Goal: Use online tool/utility: Utilize a website feature to perform a specific function

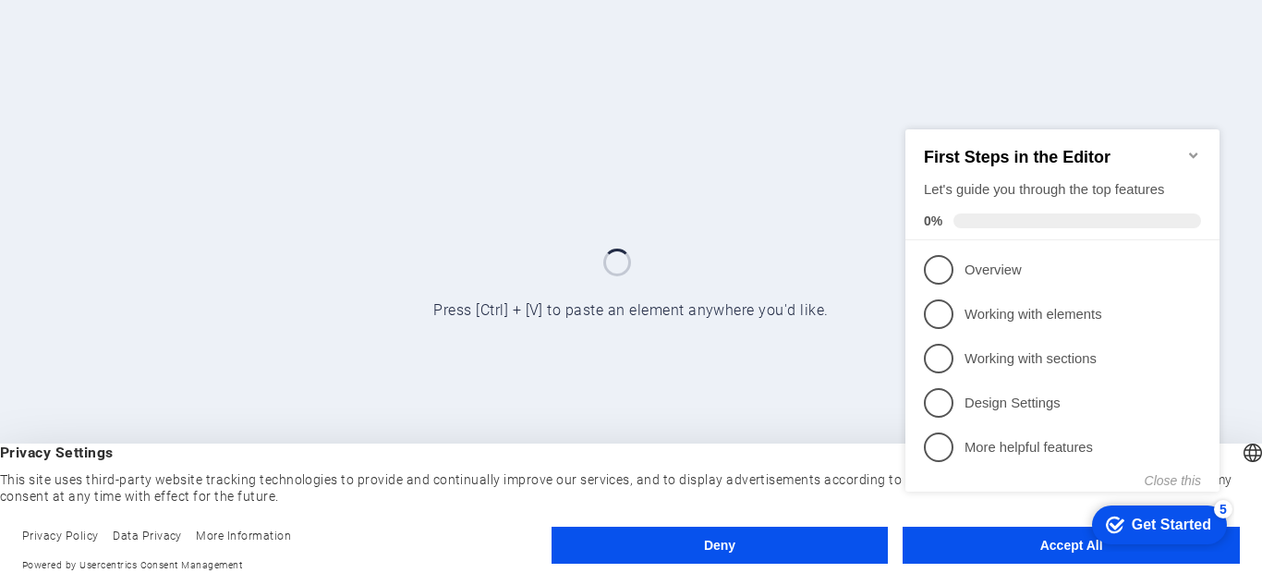
click at [980, 555] on appcues-checklist "Contextual help checklist present on screen" at bounding box center [1066, 330] width 336 height 455
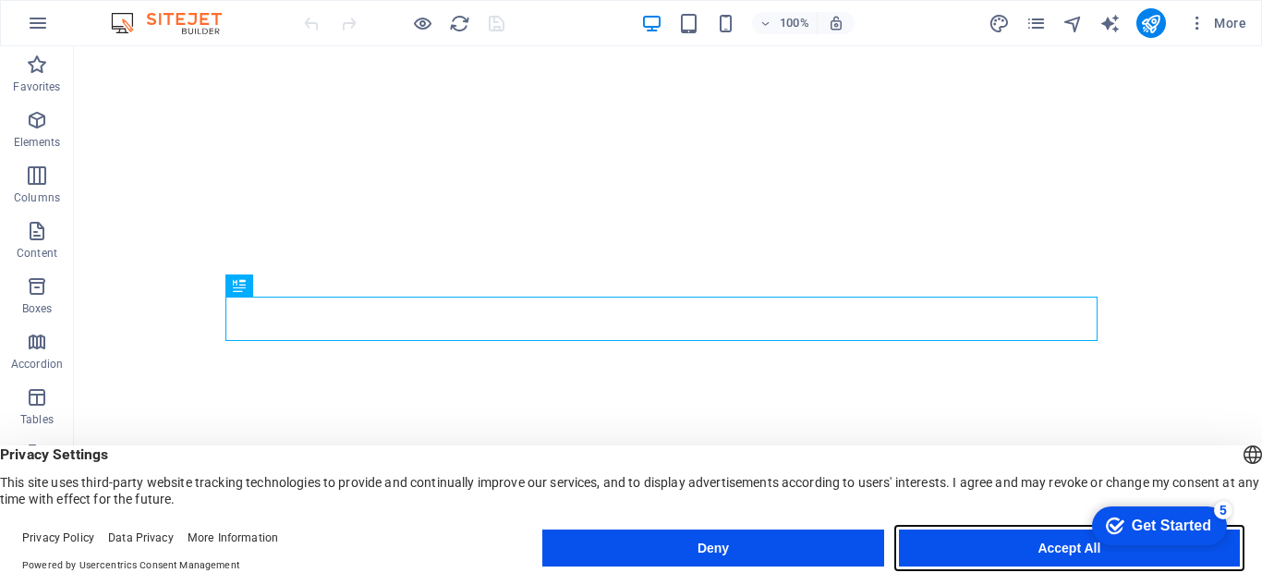
click at [974, 549] on button "Accept All" at bounding box center [1069, 548] width 341 height 37
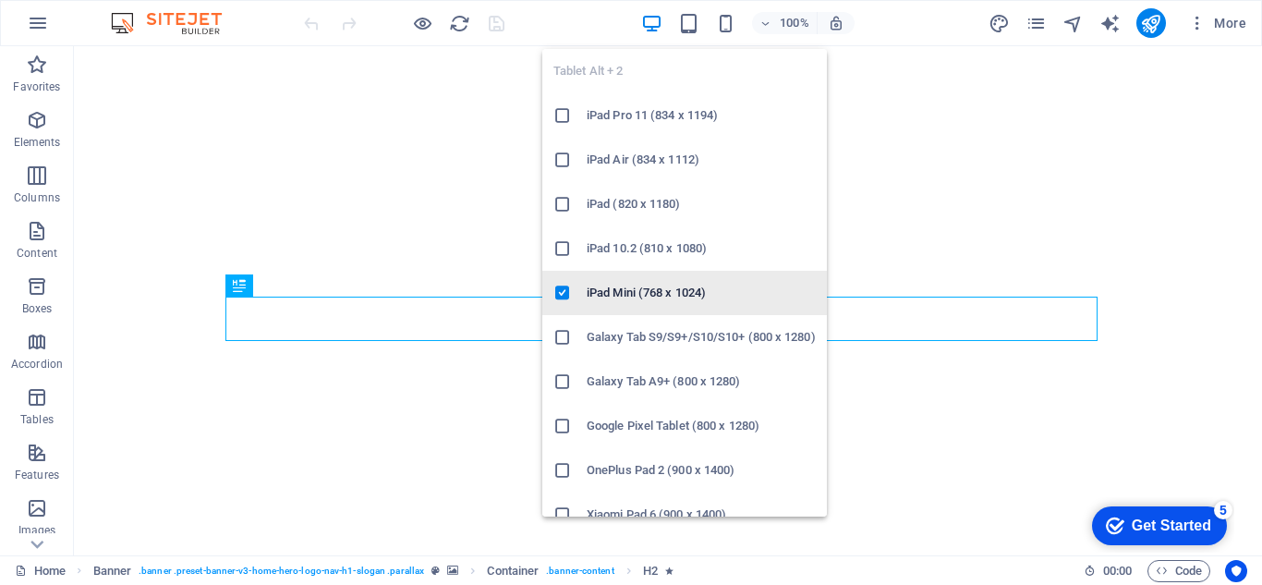
click at [563, 290] on icon at bounding box center [563, 293] width 18 height 18
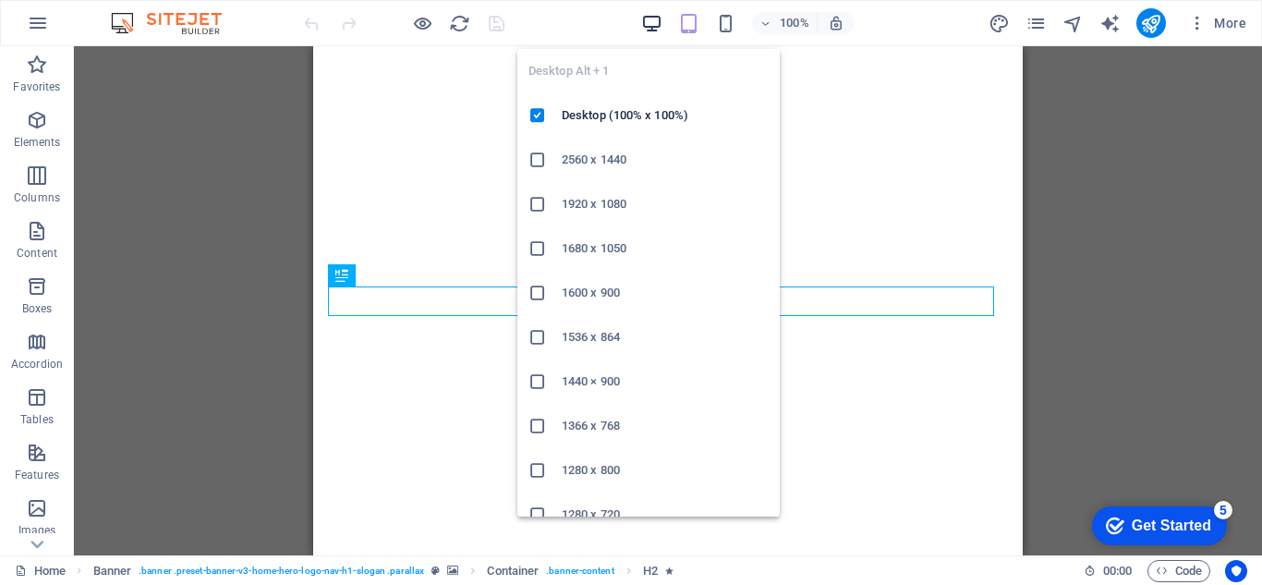
click at [654, 27] on icon "button" at bounding box center [651, 23] width 21 height 21
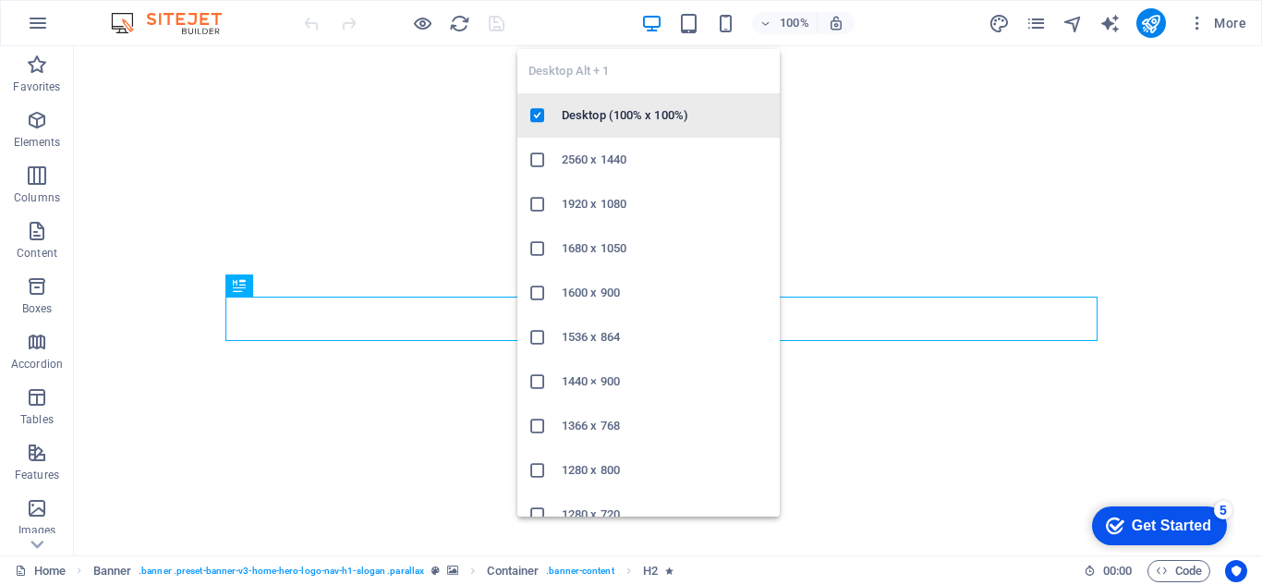
click at [641, 115] on h6 "Desktop (100% x 100%)" at bounding box center [665, 115] width 207 height 22
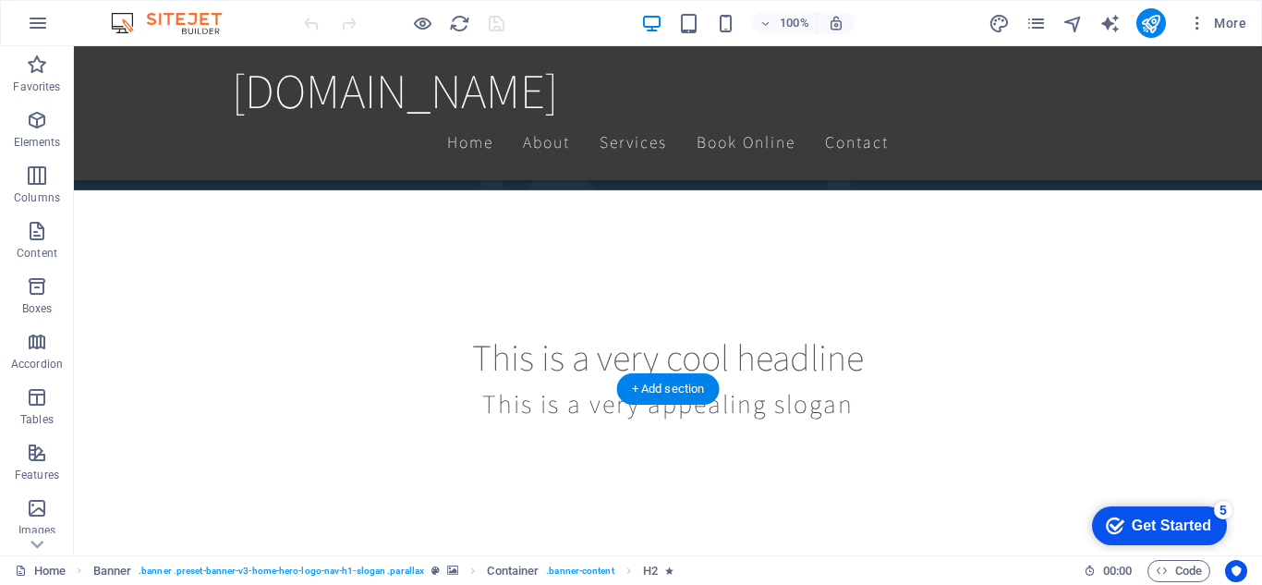
scroll to position [739, 0]
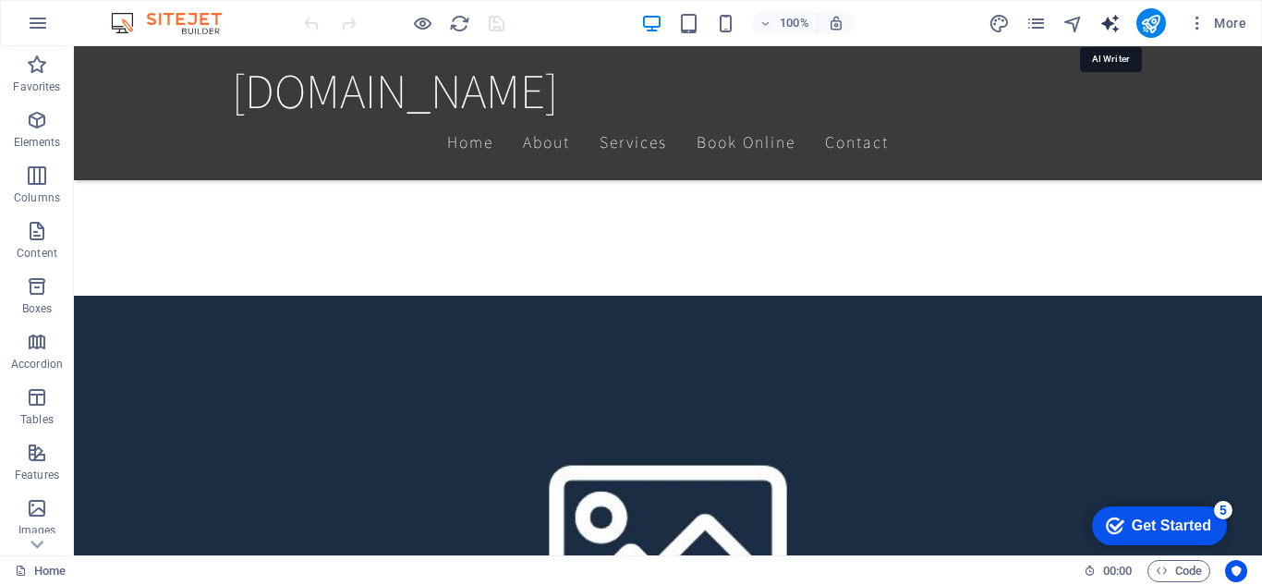
click at [1103, 30] on icon "text_generator" at bounding box center [1110, 23] width 21 height 21
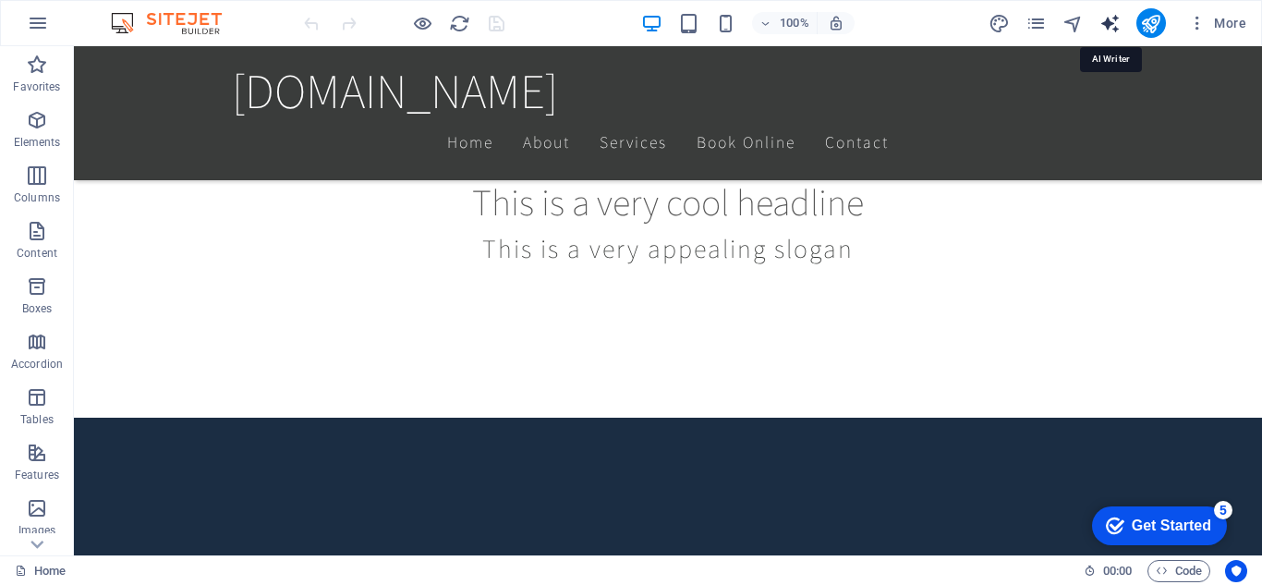
select select "English"
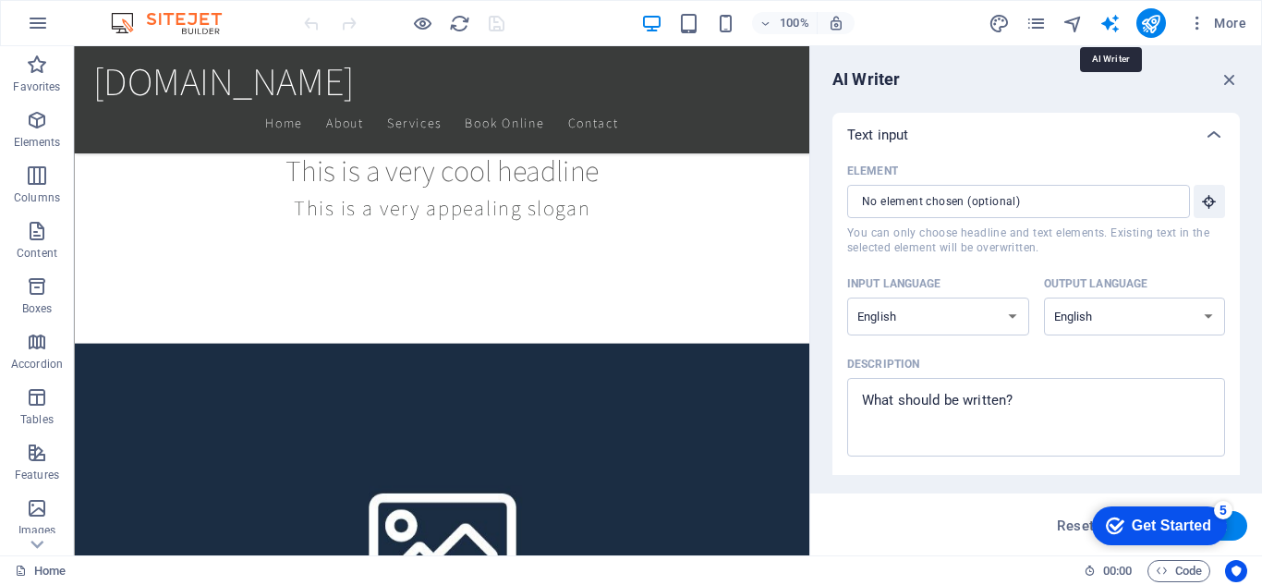
scroll to position [0, 0]
click at [1001, 403] on textarea "Description x ​" at bounding box center [1037, 417] width 360 height 60
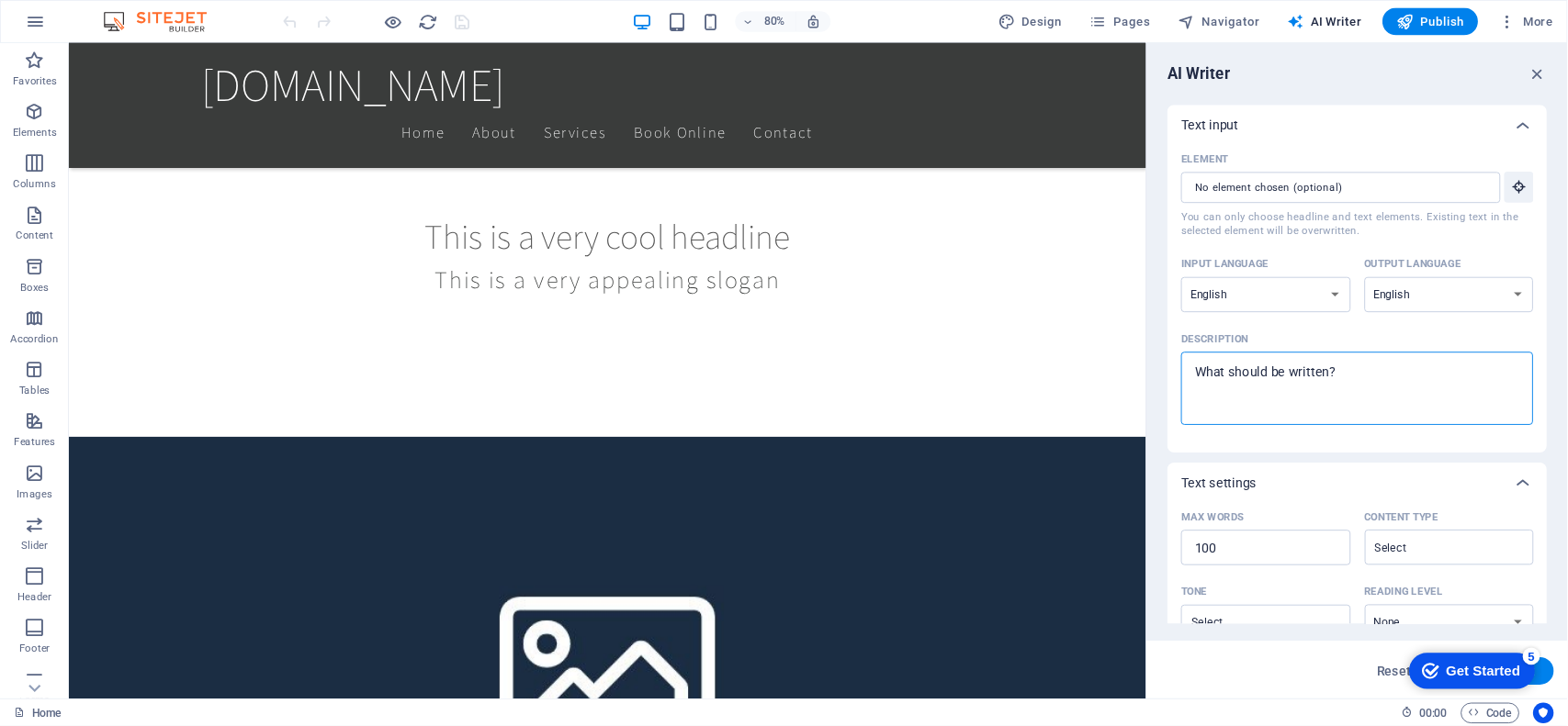
scroll to position [734, 0]
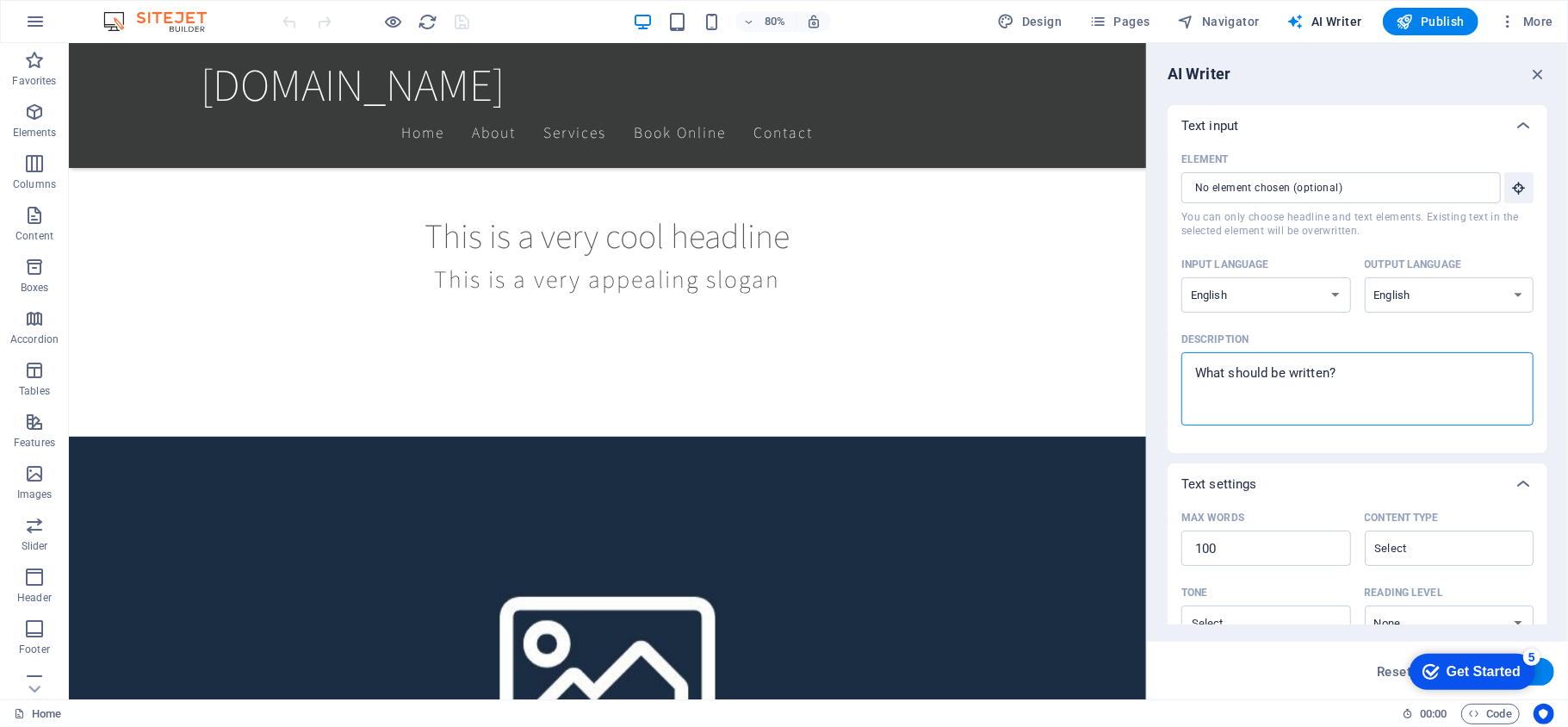
type textarea "x"
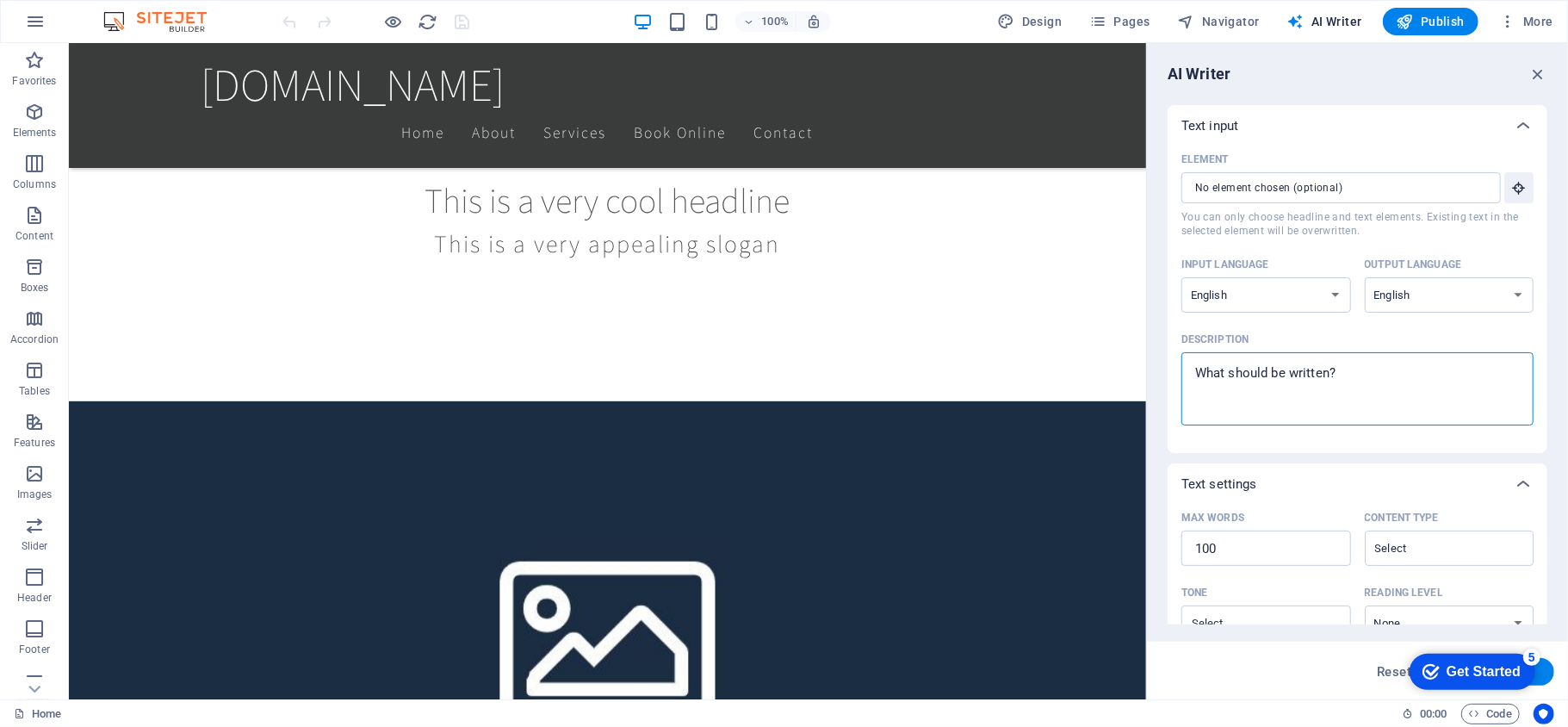
type textarea "x"
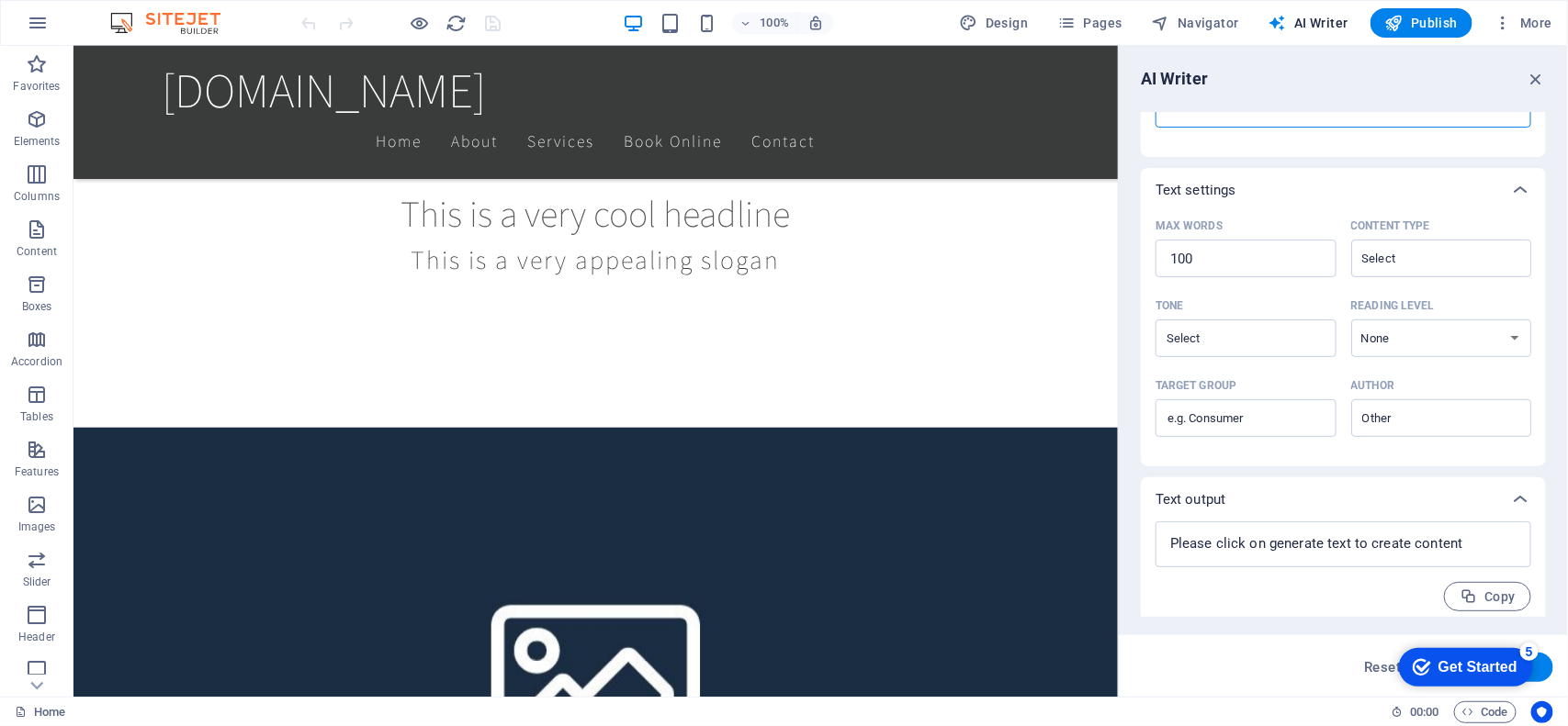
scroll to position [333, 0]
click at [1254, 580] on div "Get Started" at bounding box center [1476, 666] width 78 height 17
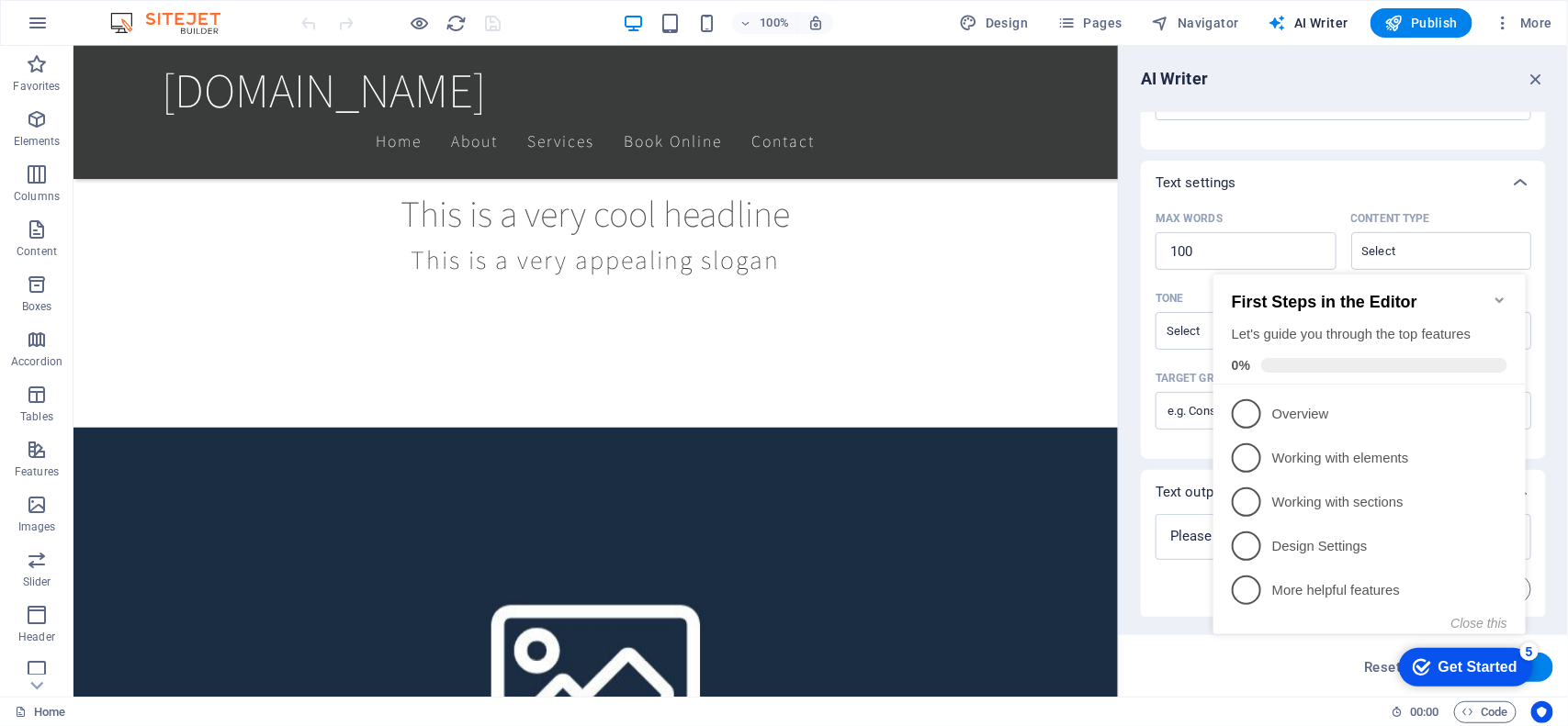
click at [1254, 297] on icon "Minimize checklist" at bounding box center [1498, 300] width 8 height 6
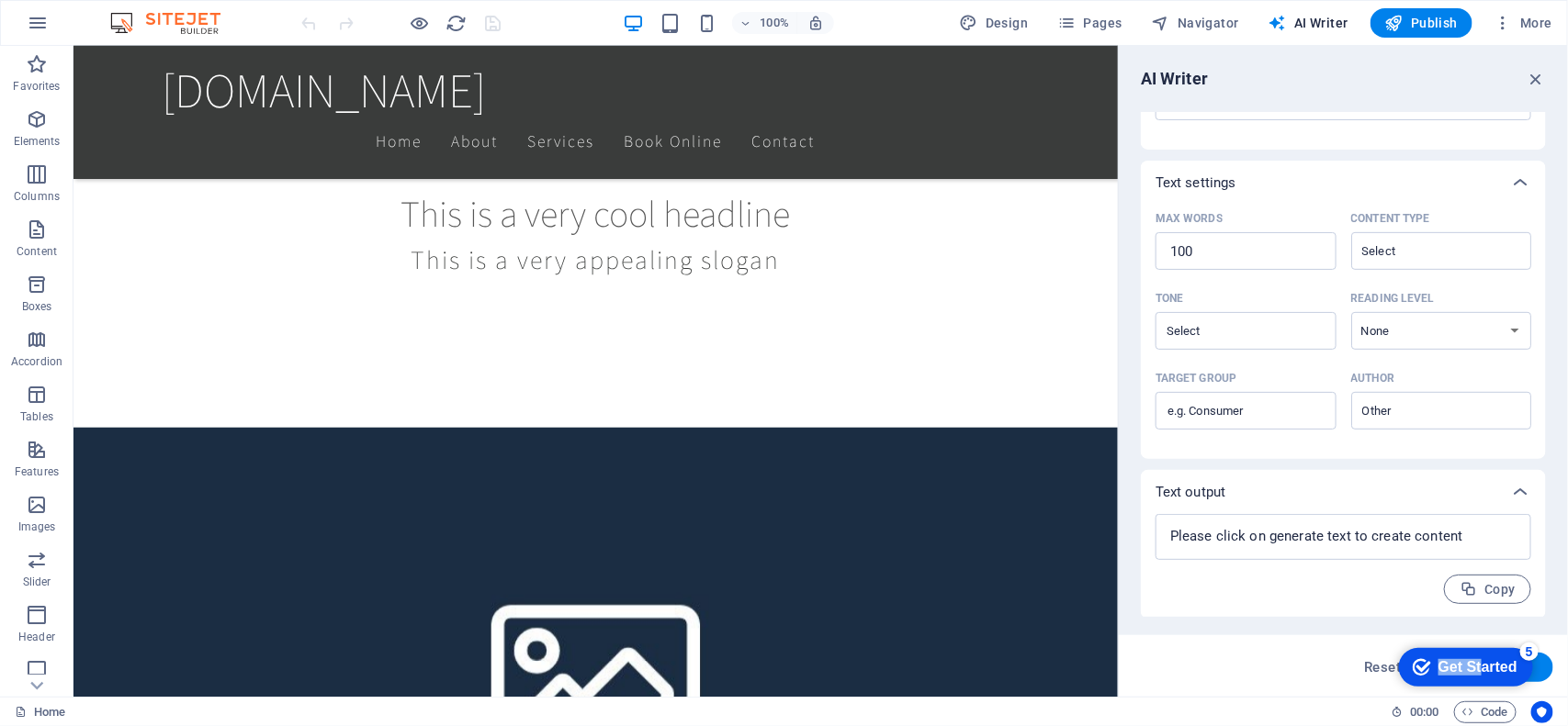
drag, startPoint x: 1473, startPoint y: 666, endPoint x: 1473, endPoint y: 457, distance: 209.0
click html "checkmark Get Started 5 First Steps in the Editor Let's guide you through the t…"
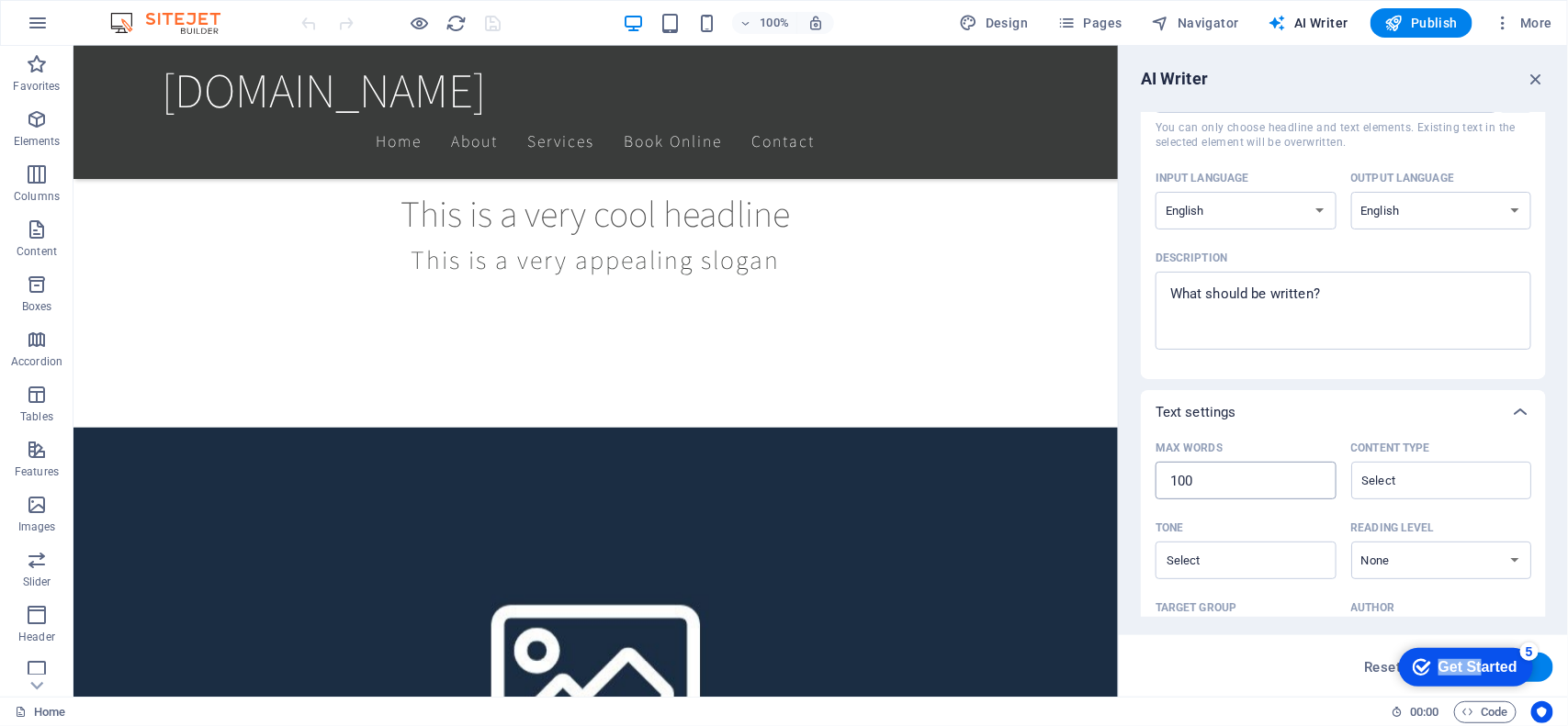
scroll to position [0, 0]
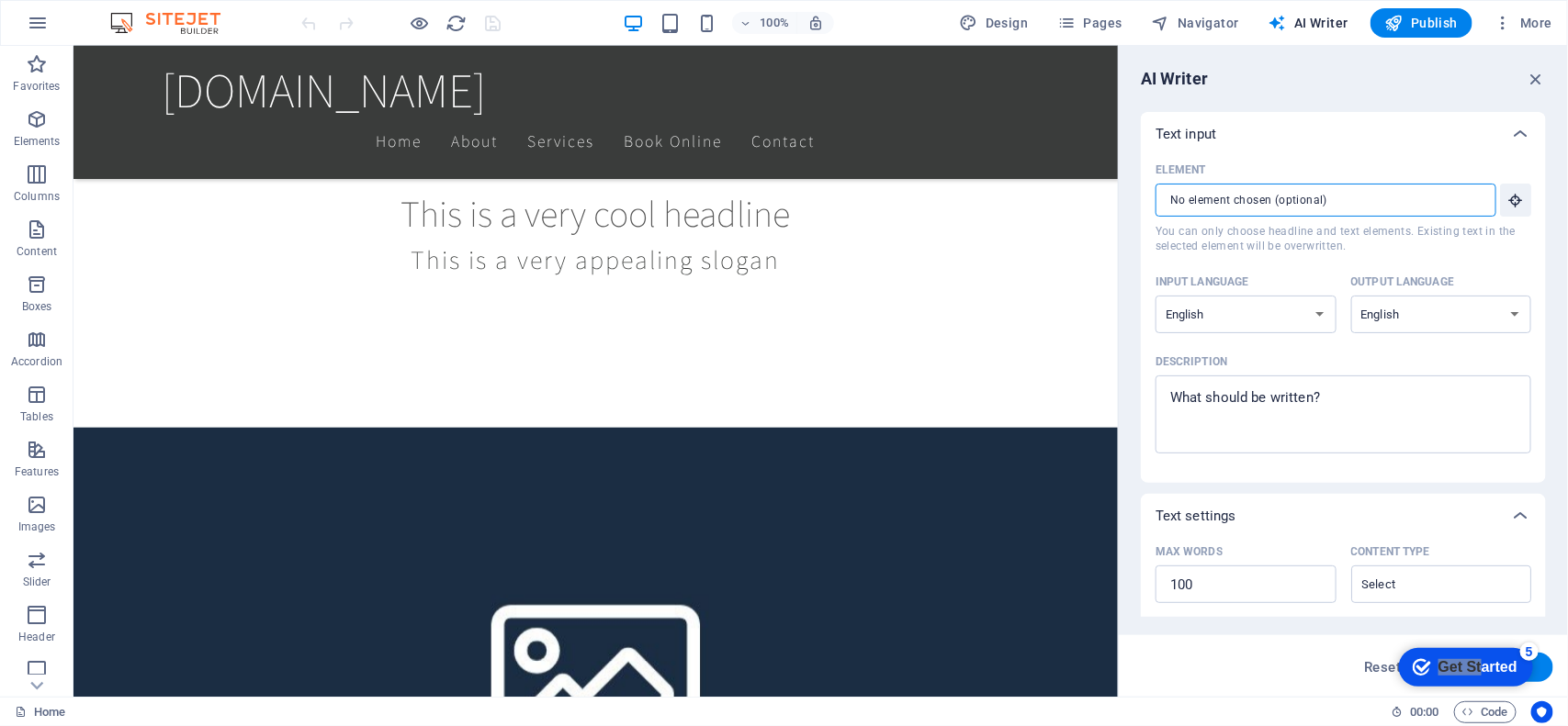
click at [1254, 191] on input "Element ​ You can only choose headline and text elements. Existing text in the …" at bounding box center [1320, 200] width 328 height 33
click at [1254, 207] on button "Element ​ You can only choose headline and text elements. Existing text in the …" at bounding box center [1514, 200] width 31 height 33
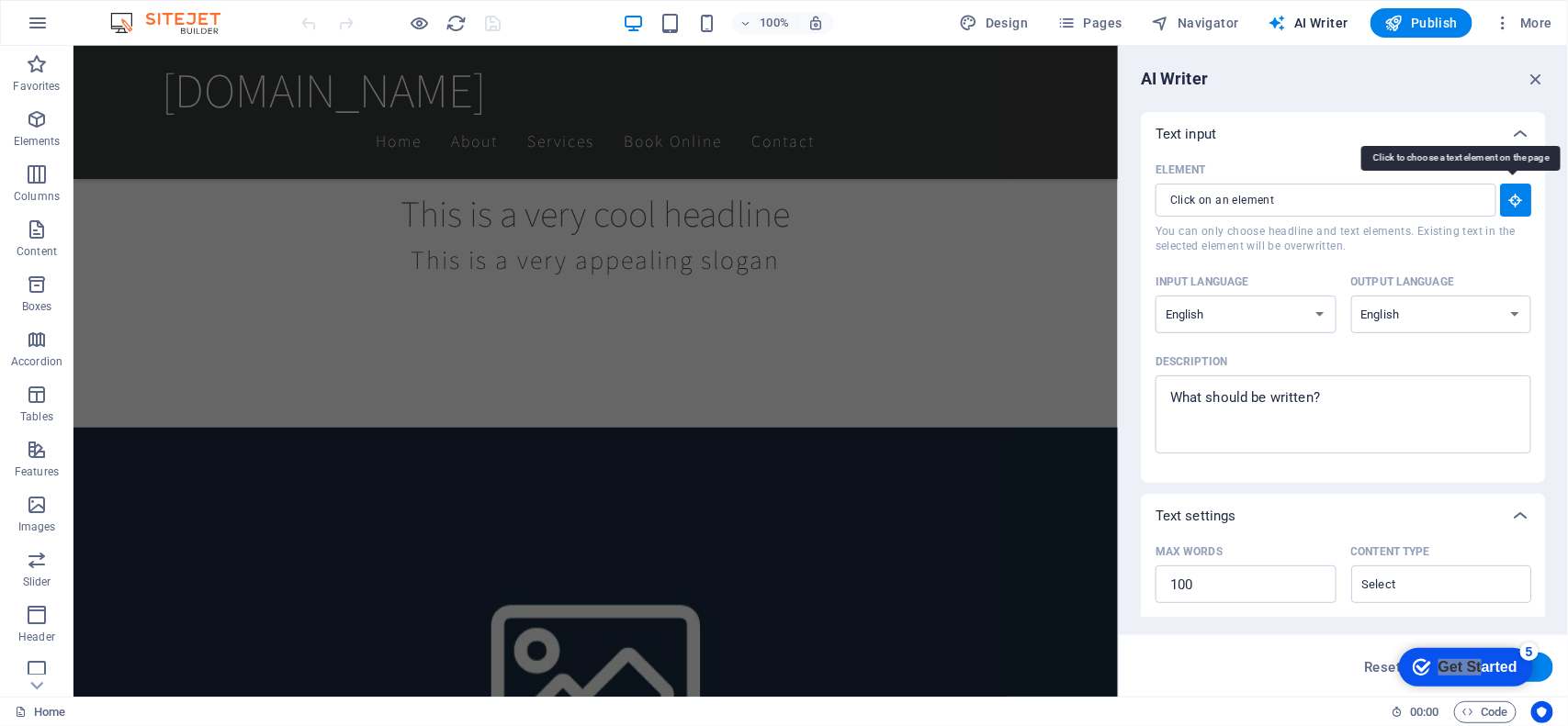
click at [1254, 205] on button "Element ​ You can only choose headline and text elements. Existing text in the …" at bounding box center [1514, 200] width 31 height 33
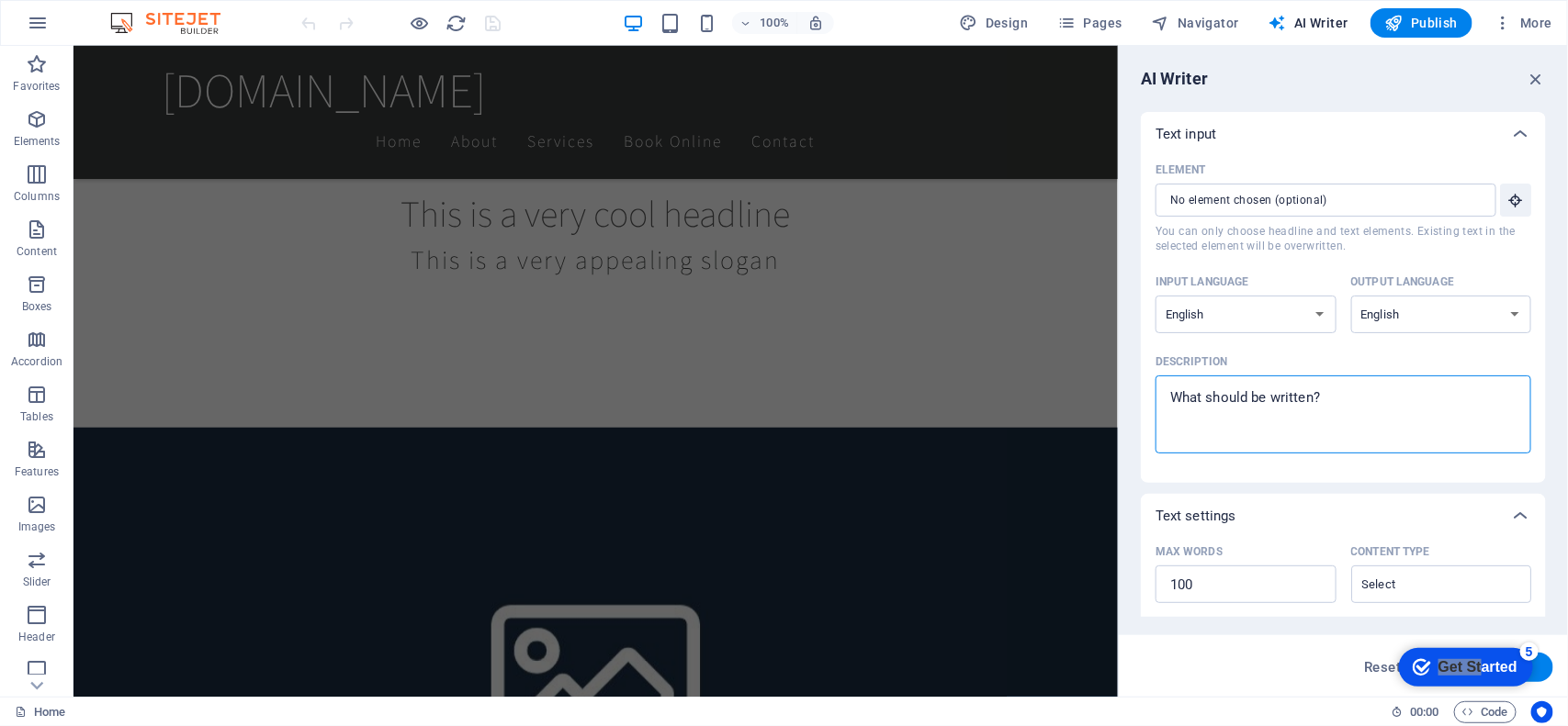
click at [1254, 413] on textarea "Description x ​" at bounding box center [1343, 414] width 358 height 60
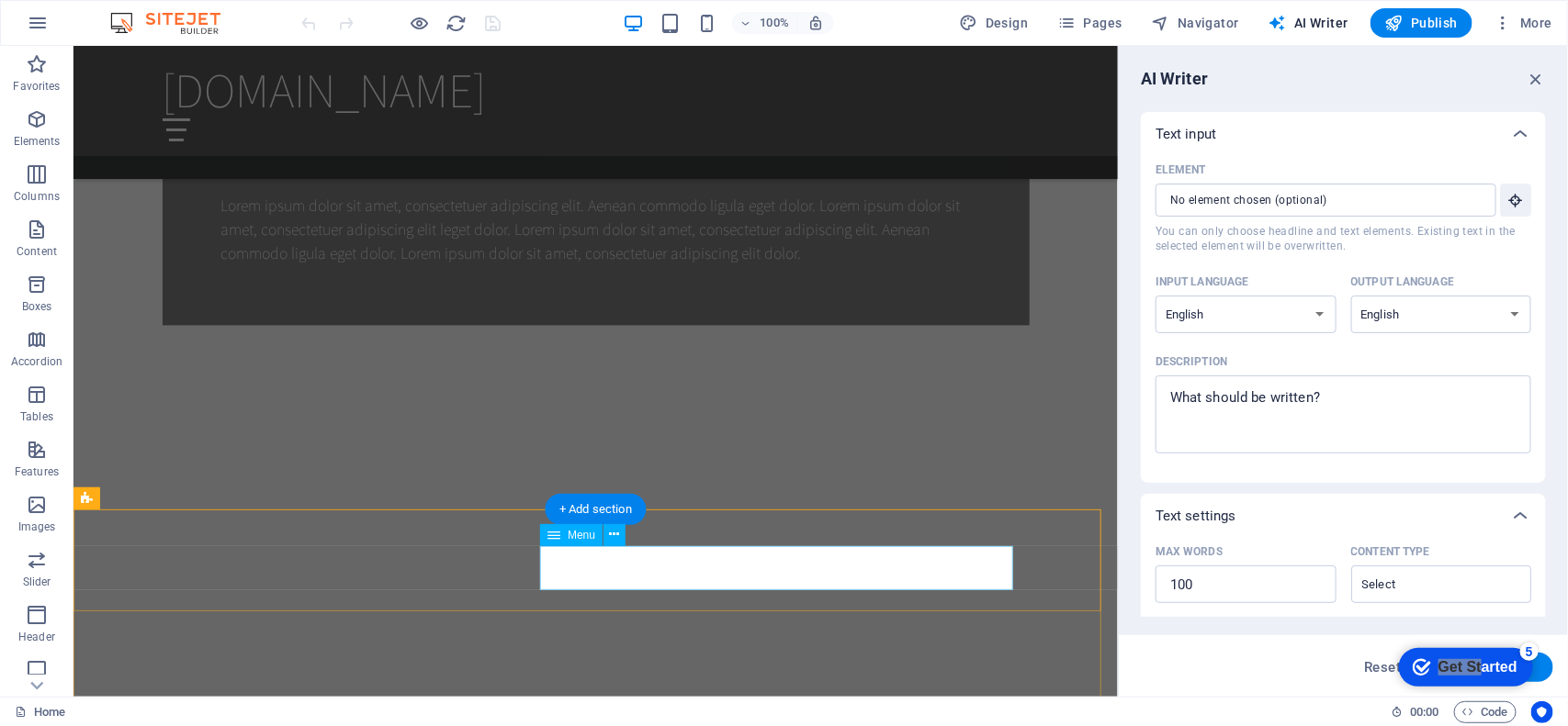
scroll to position [1996, 0]
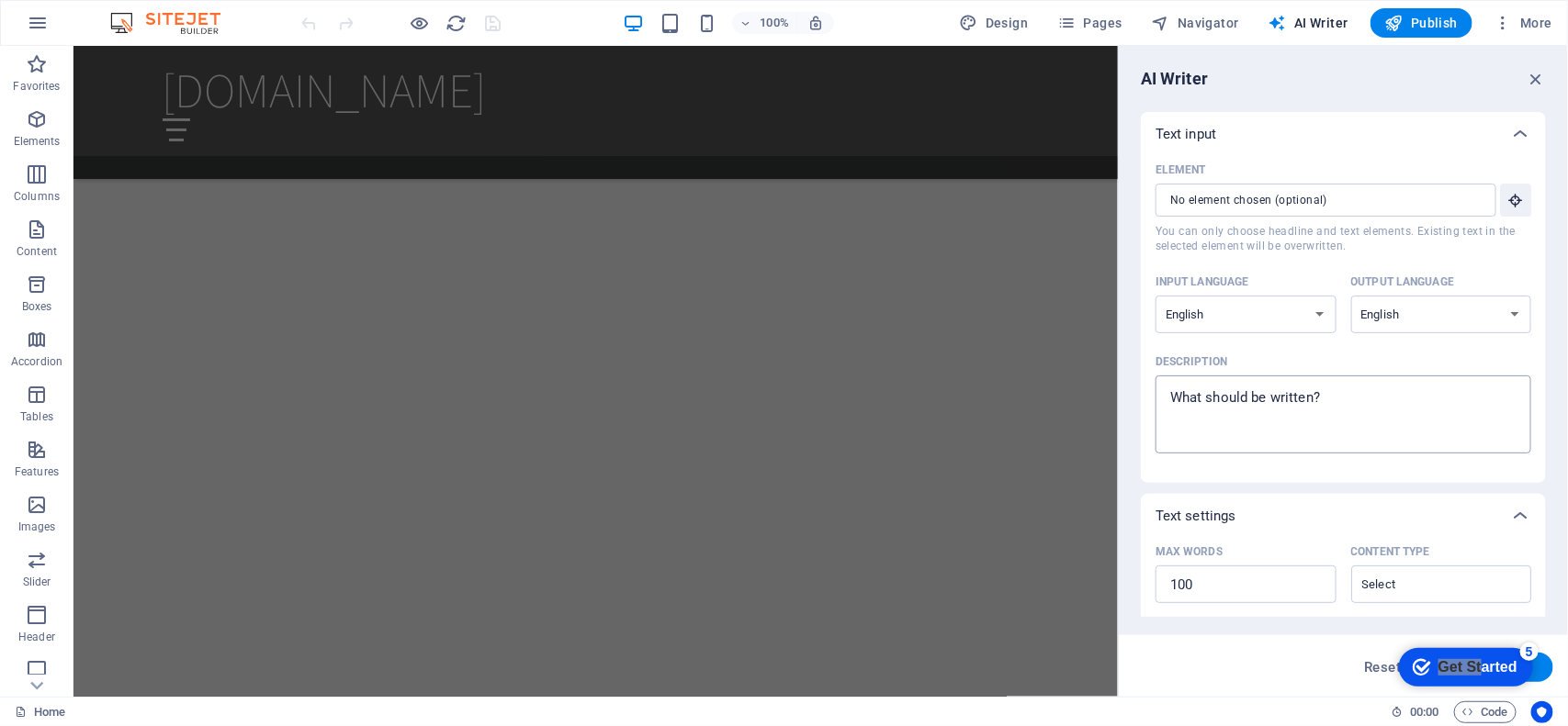
type textarea "x"
click at [1254, 414] on textarea "Description x ​" at bounding box center [1343, 414] width 358 height 60
paste textarea ""Create a premium, artistic e-commerce website for The [DEMOGRAPHIC_DATA] Artis…"
type textarea ""Create a premium, artistic e-commerce website for The [DEMOGRAPHIC_DATA] Artis…"
type textarea "x"
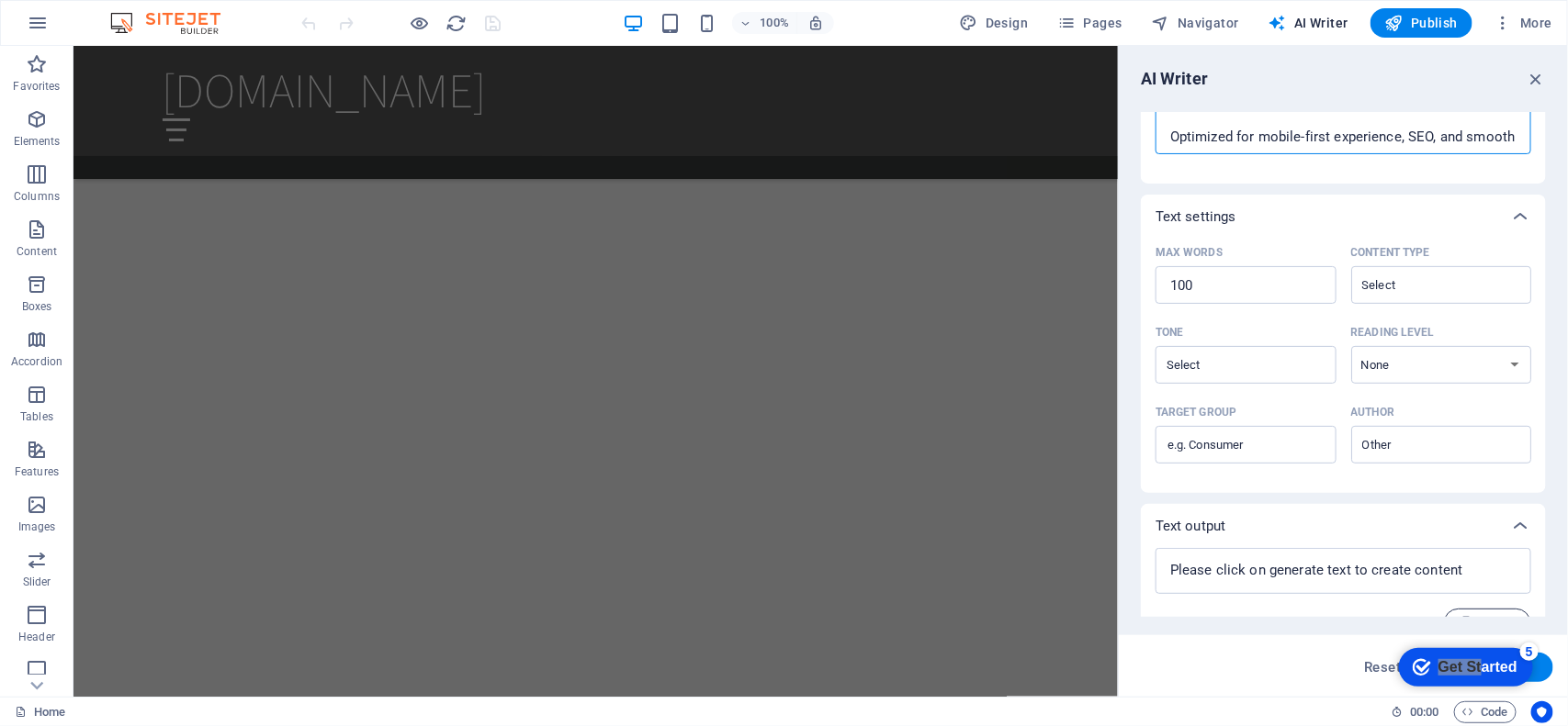
scroll to position [333, 0]
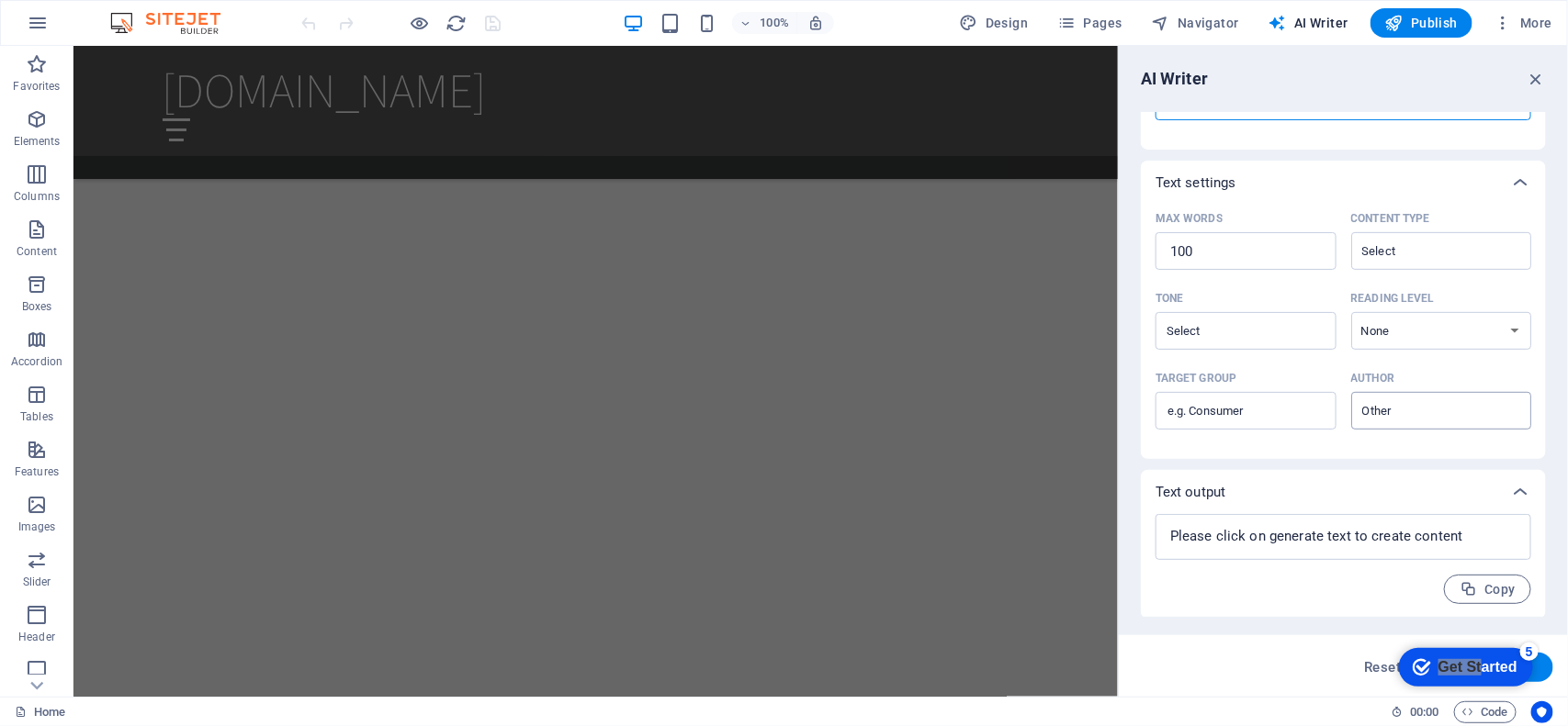
type textarea ""Create a premium, artistic e-commerce website for The [DEMOGRAPHIC_DATA] Artis…"
type textarea "x"
click at [1254, 405] on input "Author ​" at bounding box center [1426, 410] width 139 height 27
click at [1254, 357] on div "Tone ​ Reading level None Academic Adult Teen Child" at bounding box center [1343, 325] width 376 height 79
click at [1254, 329] on input "Tone ​" at bounding box center [1230, 331] width 139 height 27
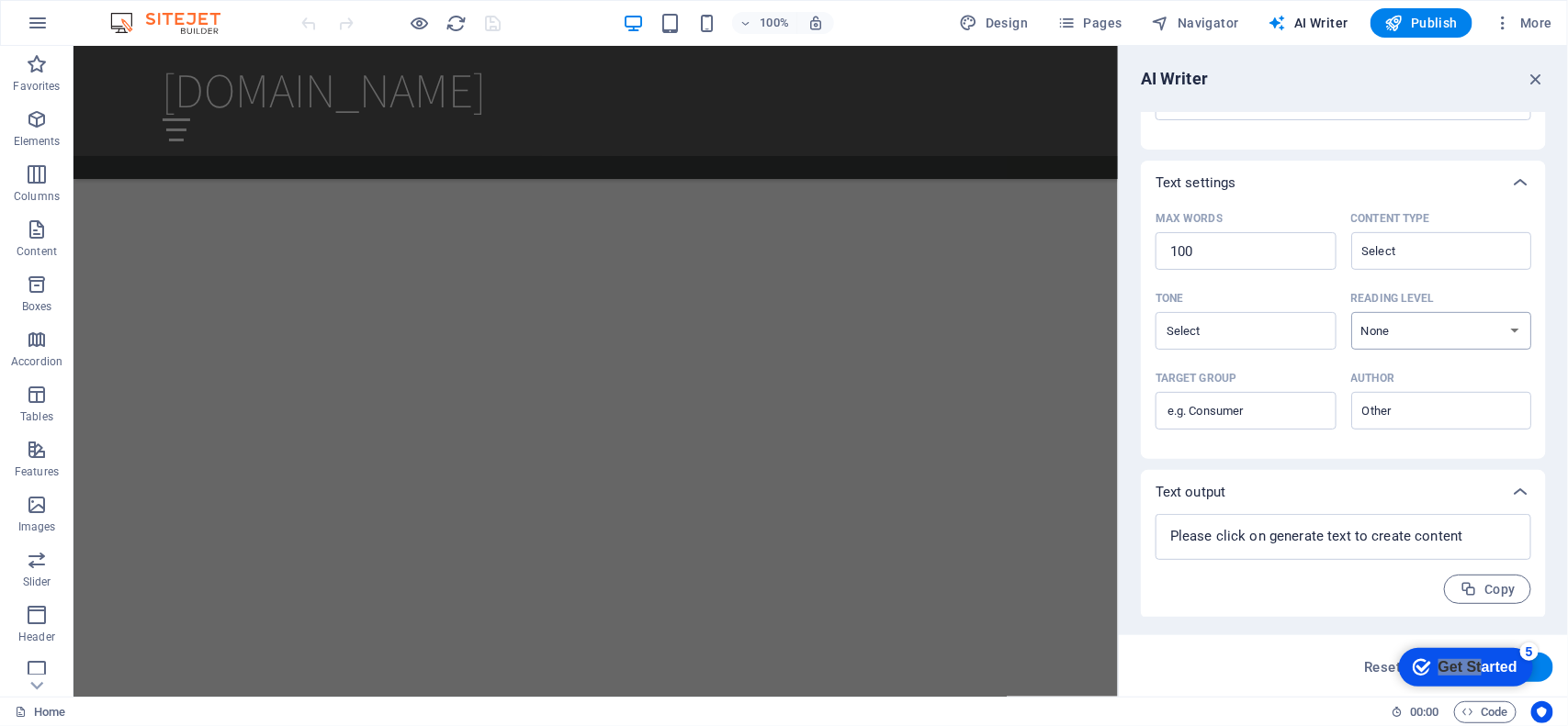
click at [1254, 335] on select "None Academic Adult Teen Child" at bounding box center [1441, 331] width 181 height 38
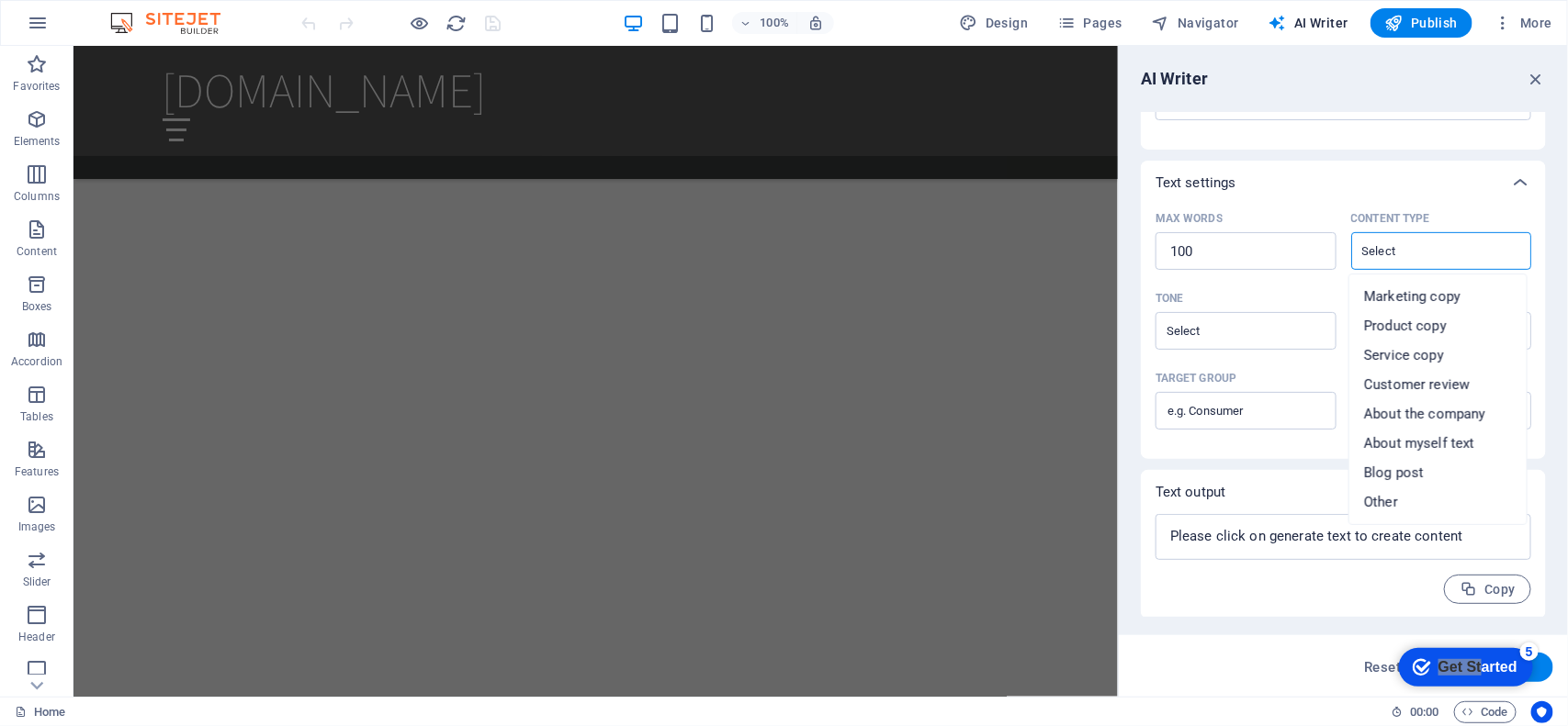
click at [1254, 257] on input "Content type ​" at bounding box center [1426, 250] width 139 height 27
click at [1207, 253] on input "100" at bounding box center [1246, 251] width 181 height 37
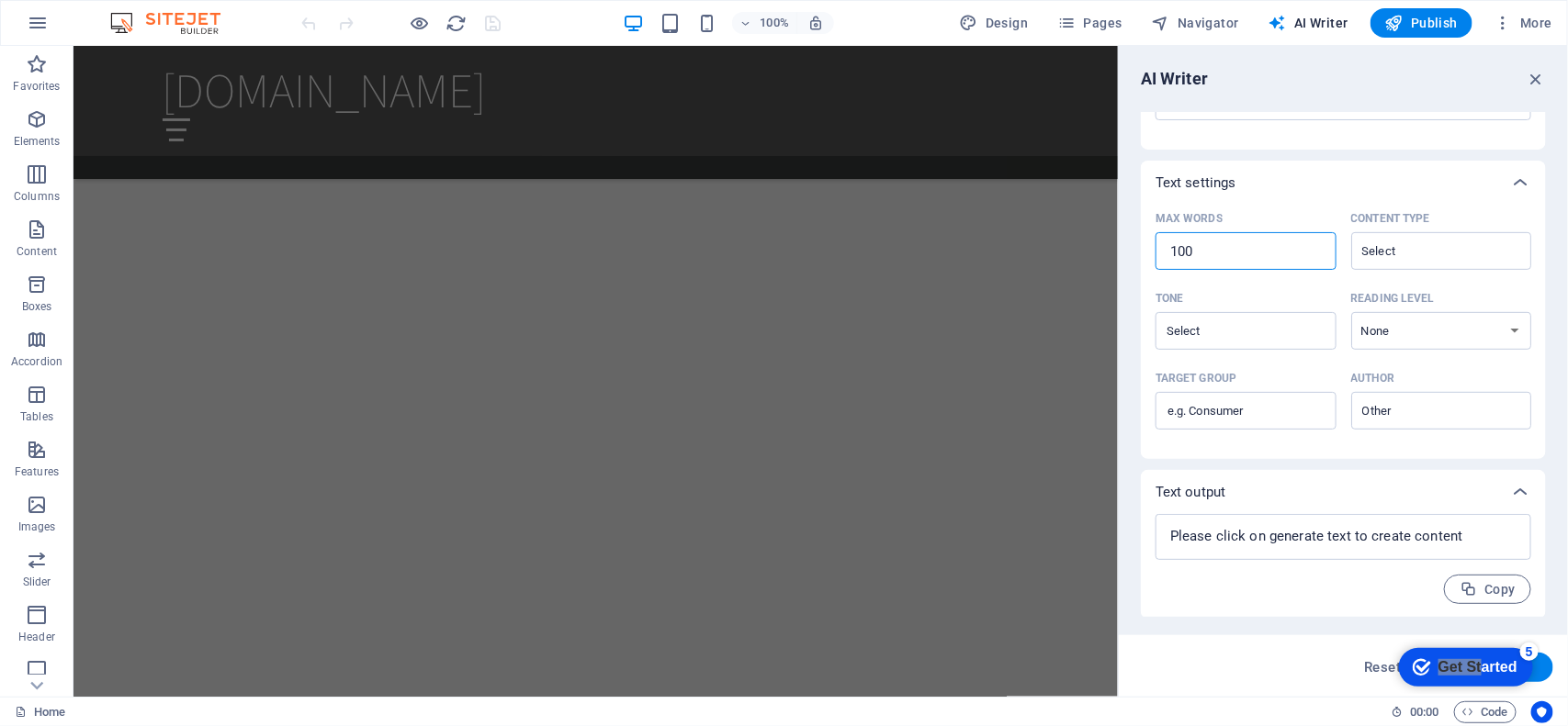
click at [1207, 253] on input "100" at bounding box center [1246, 251] width 181 height 37
click at [1254, 580] on icon "checkmark" at bounding box center [1420, 666] width 18 height 18
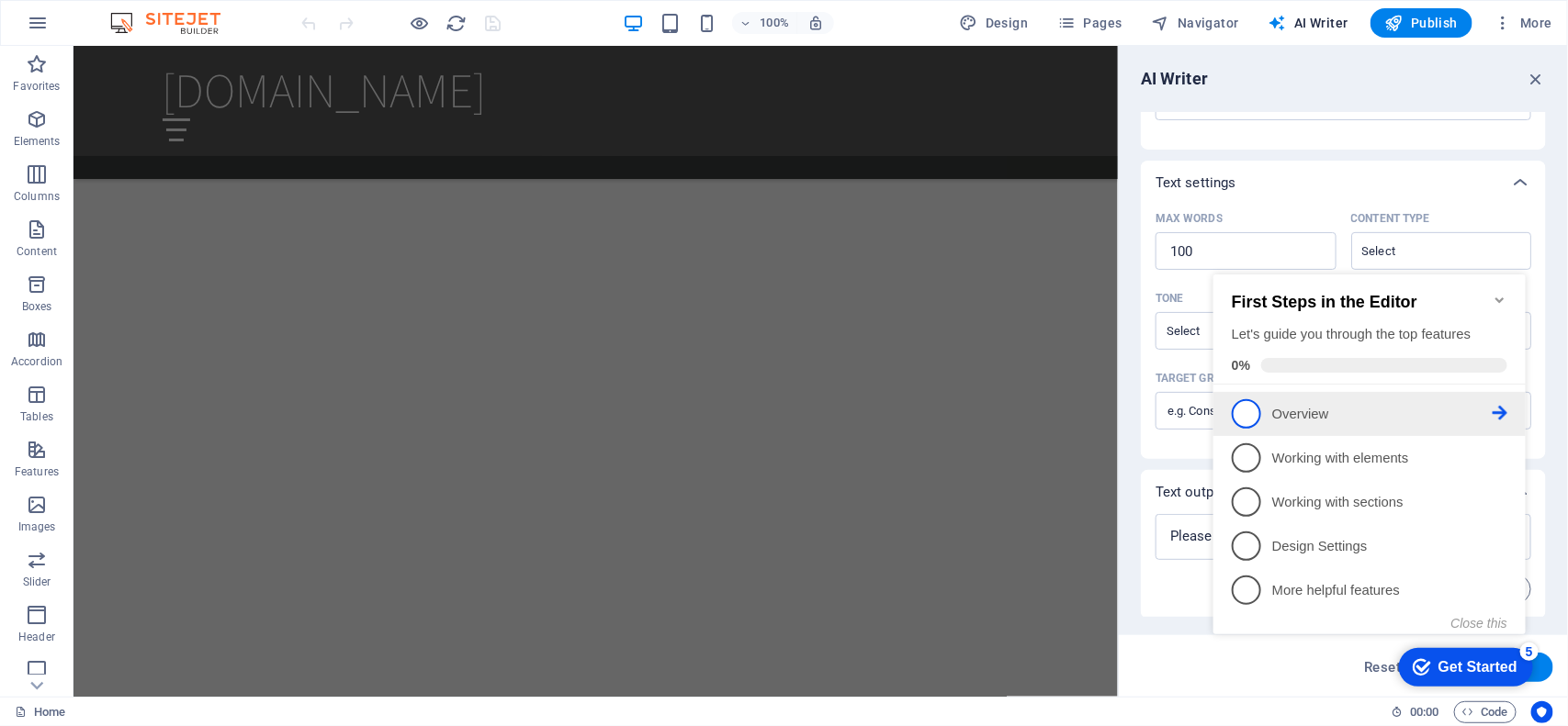
click at [1254, 414] on p "Overview - incomplete" at bounding box center [1381, 413] width 221 height 19
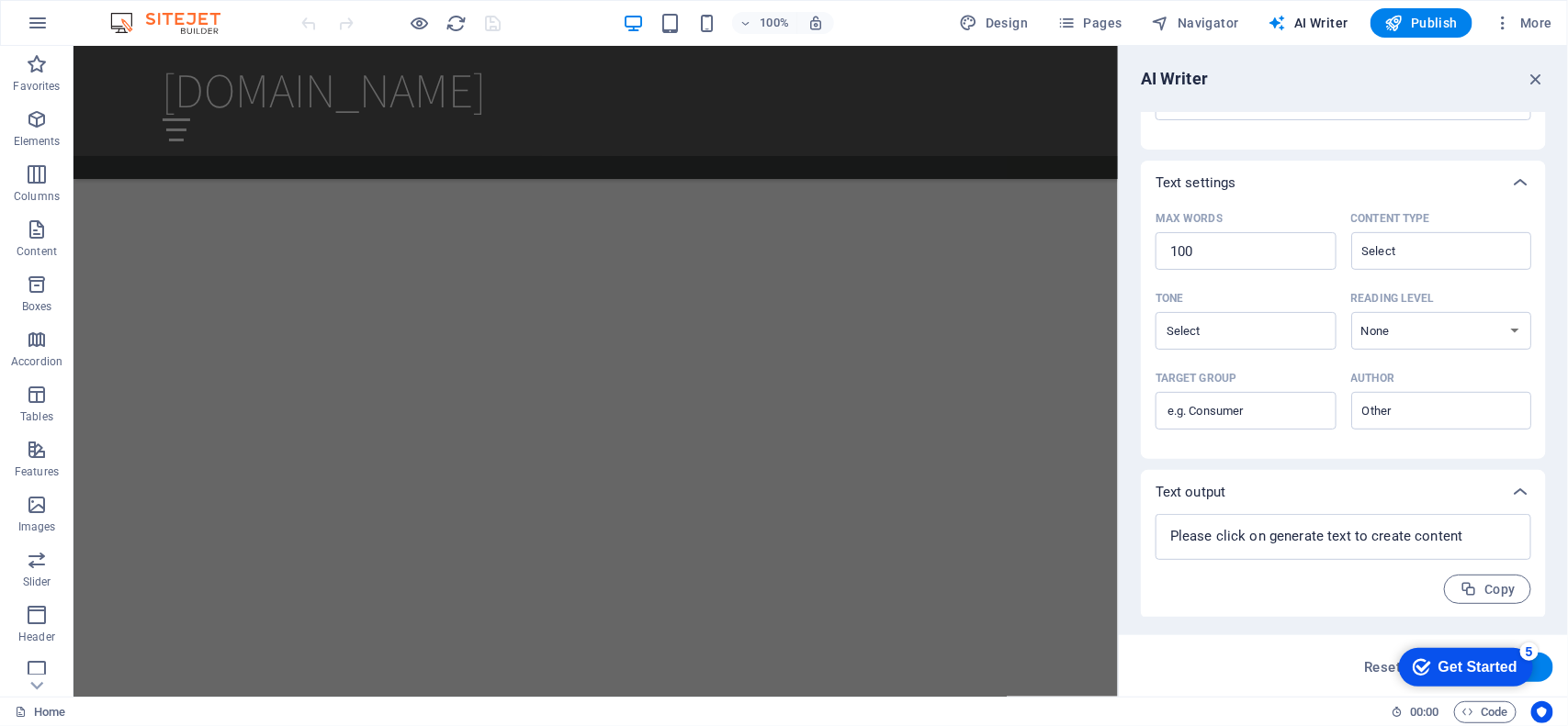
scroll to position [0, 0]
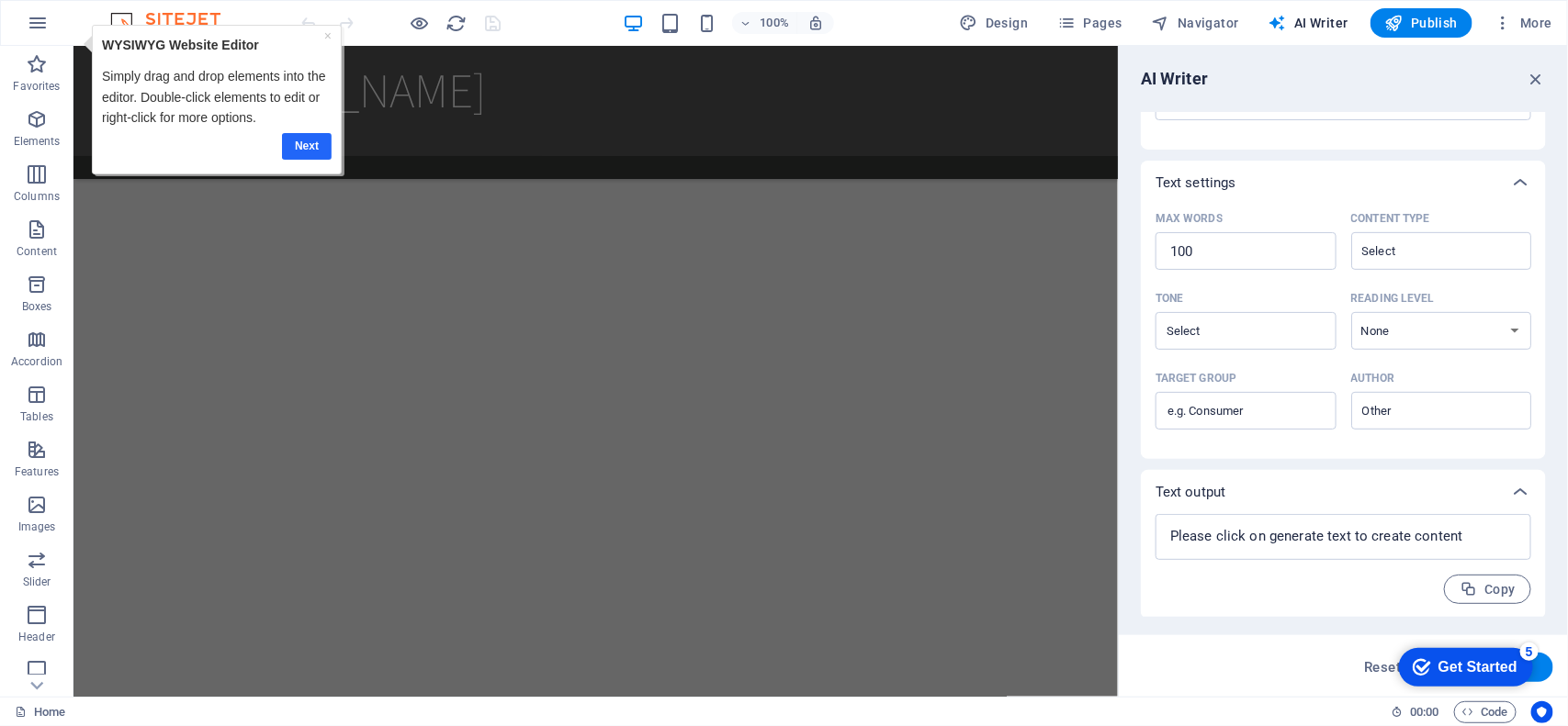
drag, startPoint x: 313, startPoint y: 143, endPoint x: 321, endPoint y: 121, distance: 23.4
click at [313, 143] on link "Next" at bounding box center [306, 146] width 50 height 27
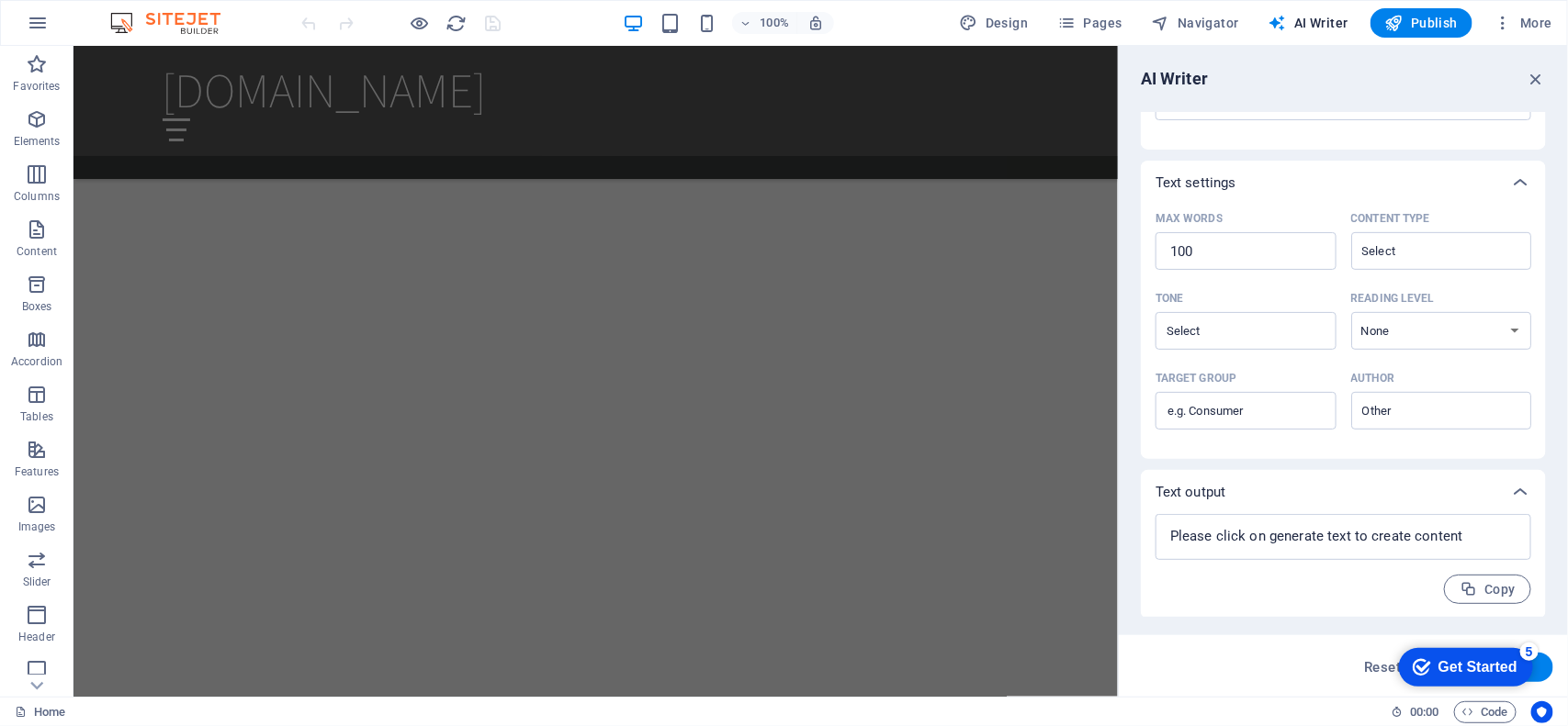
click at [1254, 580] on div "Get Started" at bounding box center [1476, 666] width 78 height 17
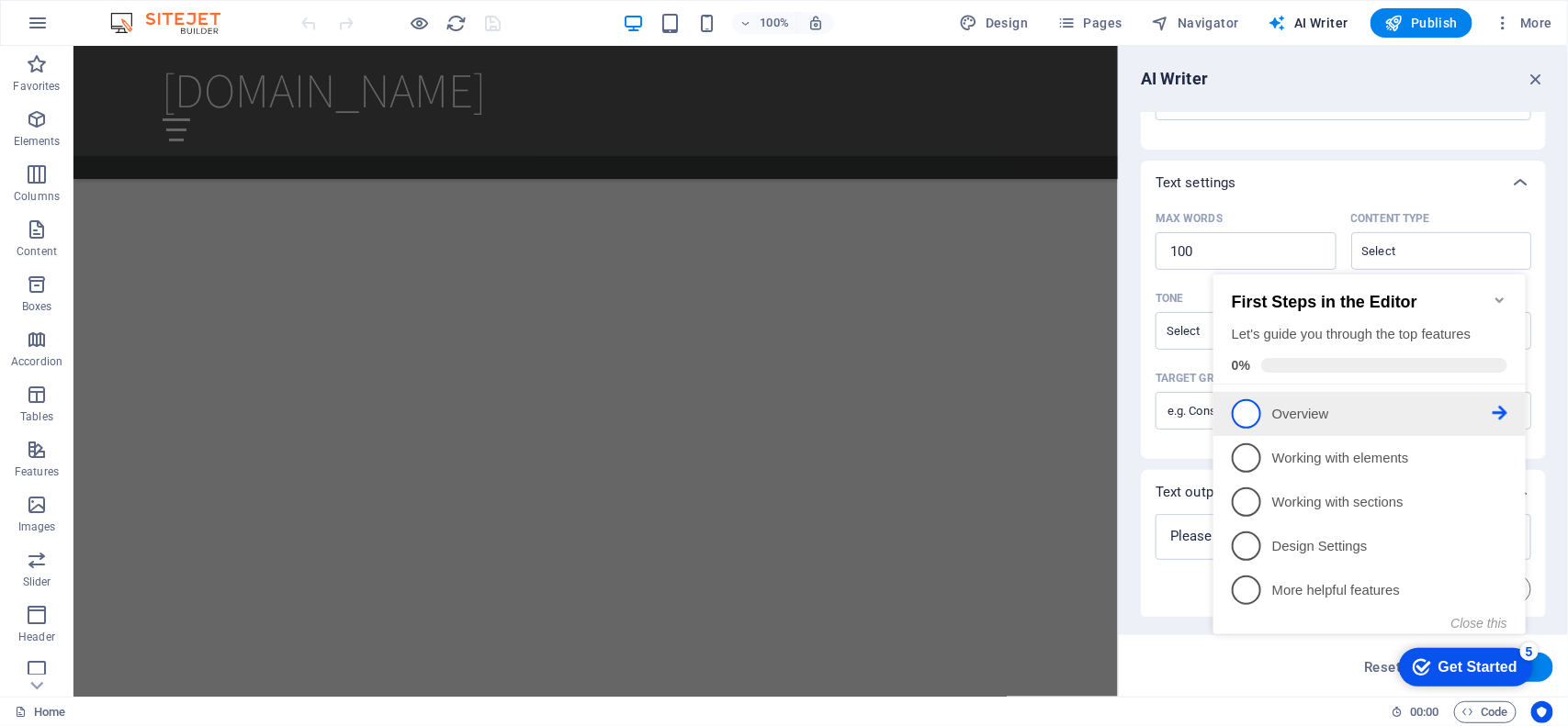
click at [1254, 408] on icon at bounding box center [1498, 412] width 15 height 15
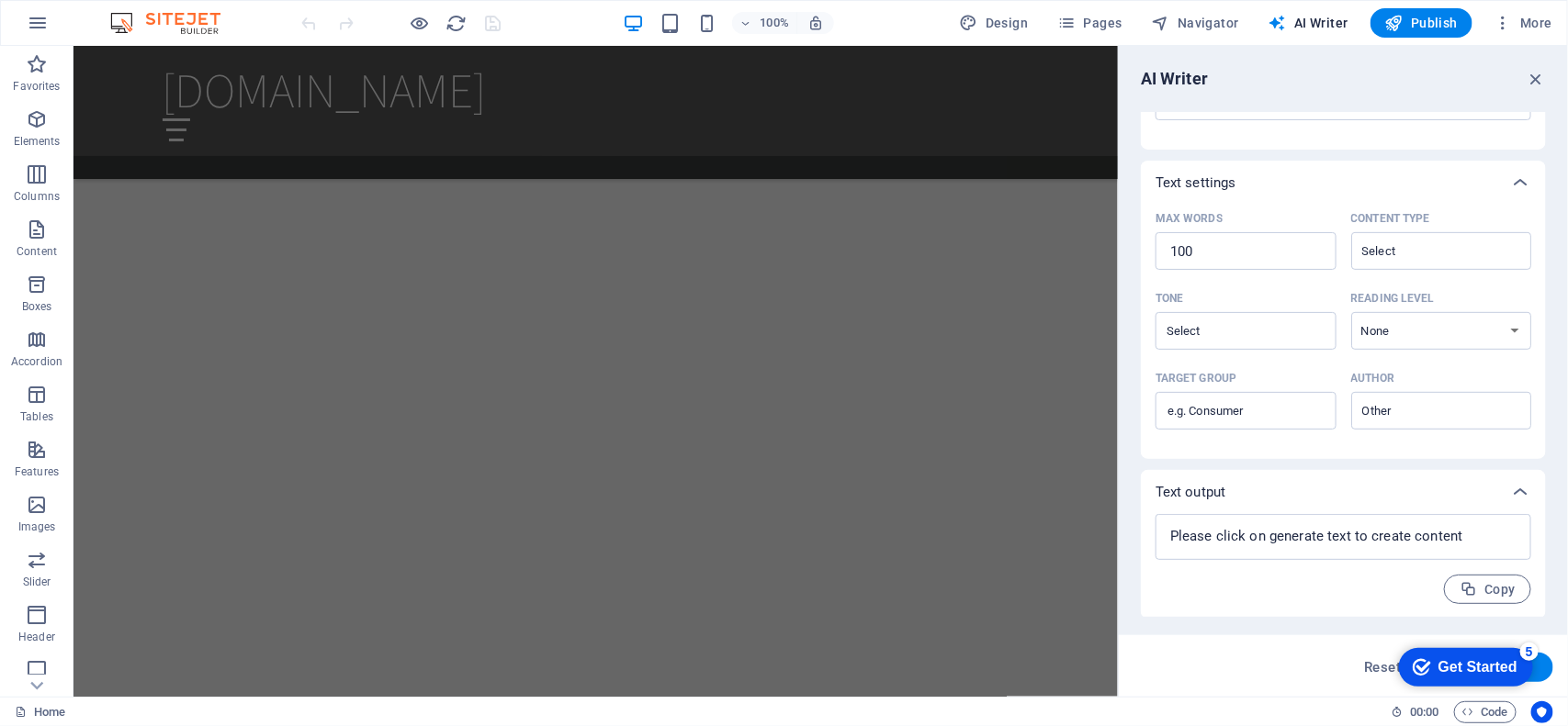
click at [1254, 580] on div "Get Started" at bounding box center [1476, 666] width 78 height 17
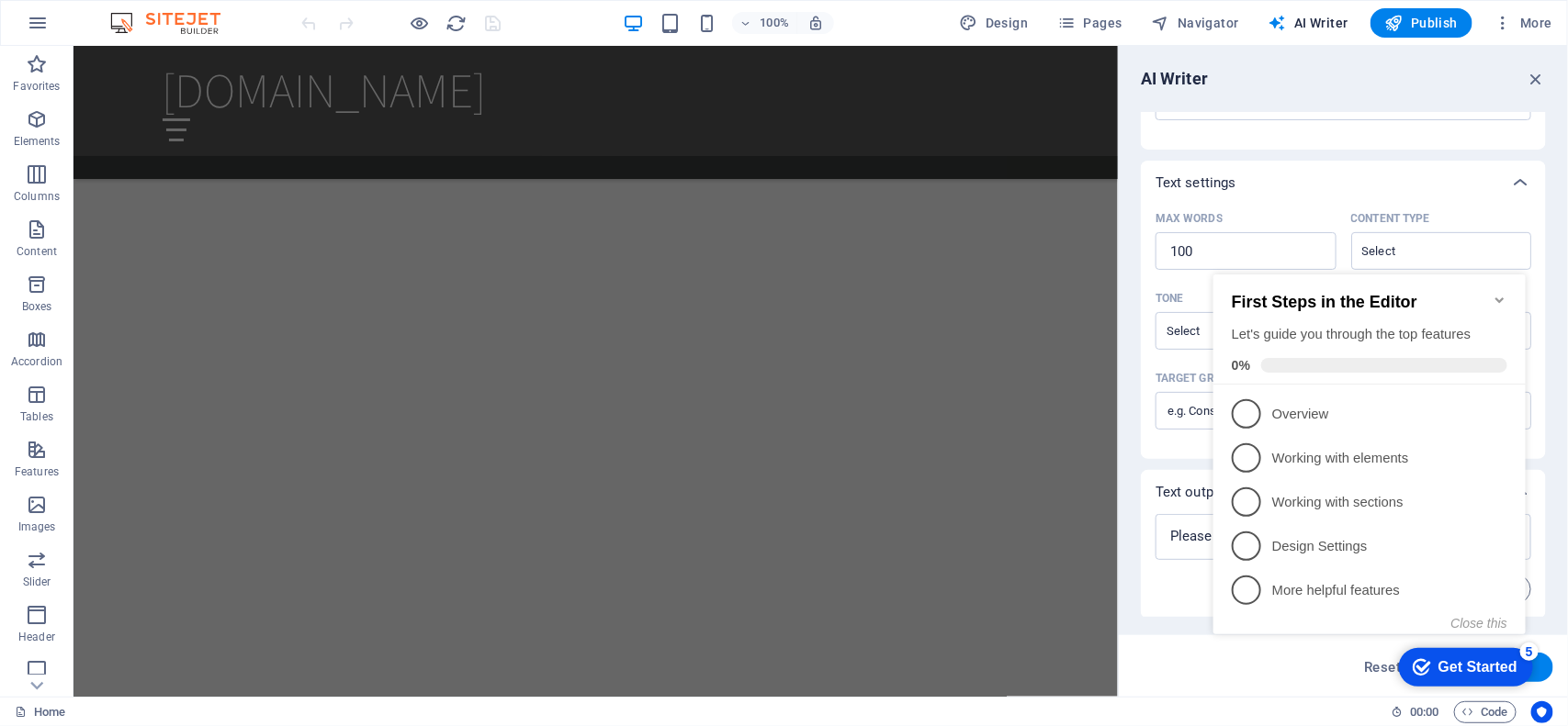
click at [1254, 580] on div "Get Started" at bounding box center [1476, 666] width 78 height 17
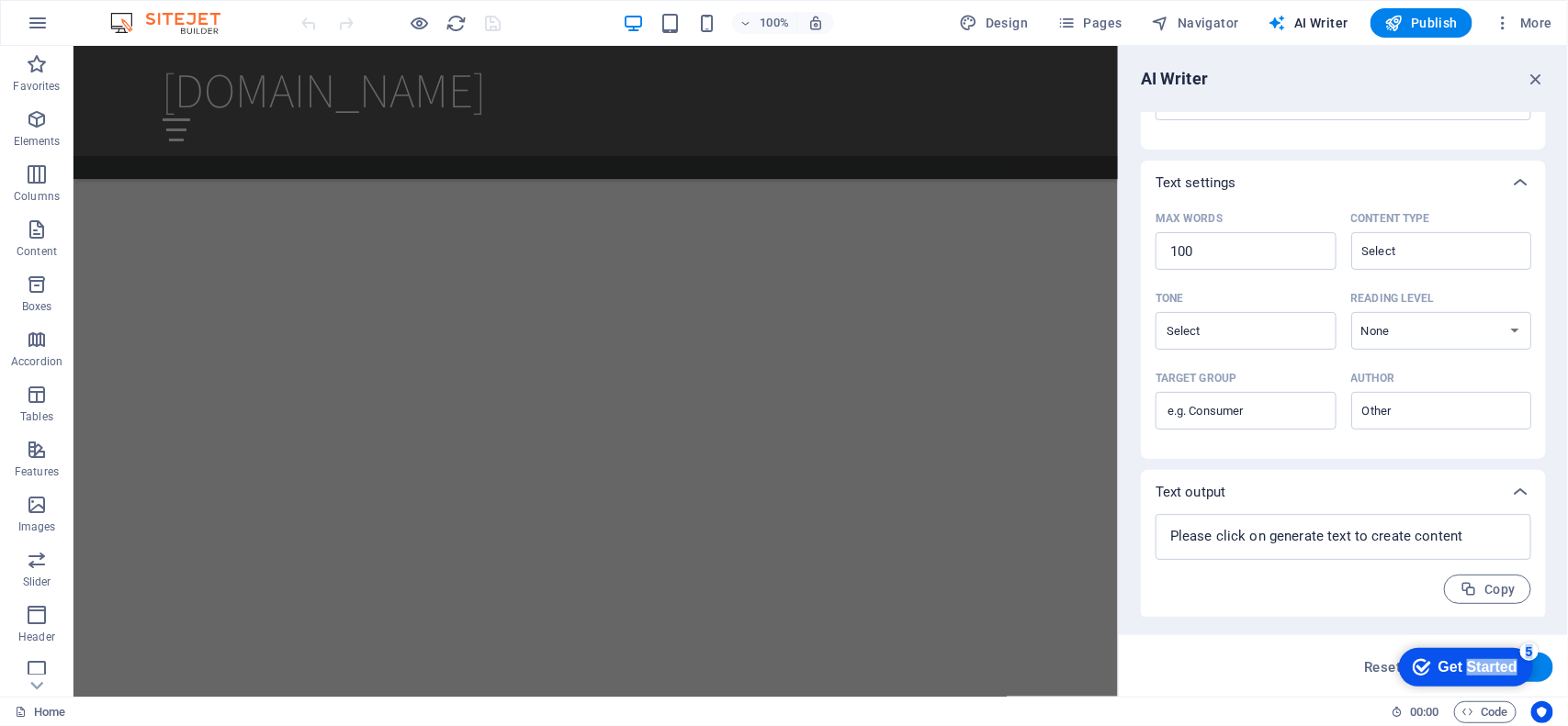
drag, startPoint x: 1645, startPoint y: 1047, endPoint x: 1643, endPoint y: 931, distance: 116.0
click at [1254, 580] on div "Get Started" at bounding box center [1476, 666] width 78 height 17
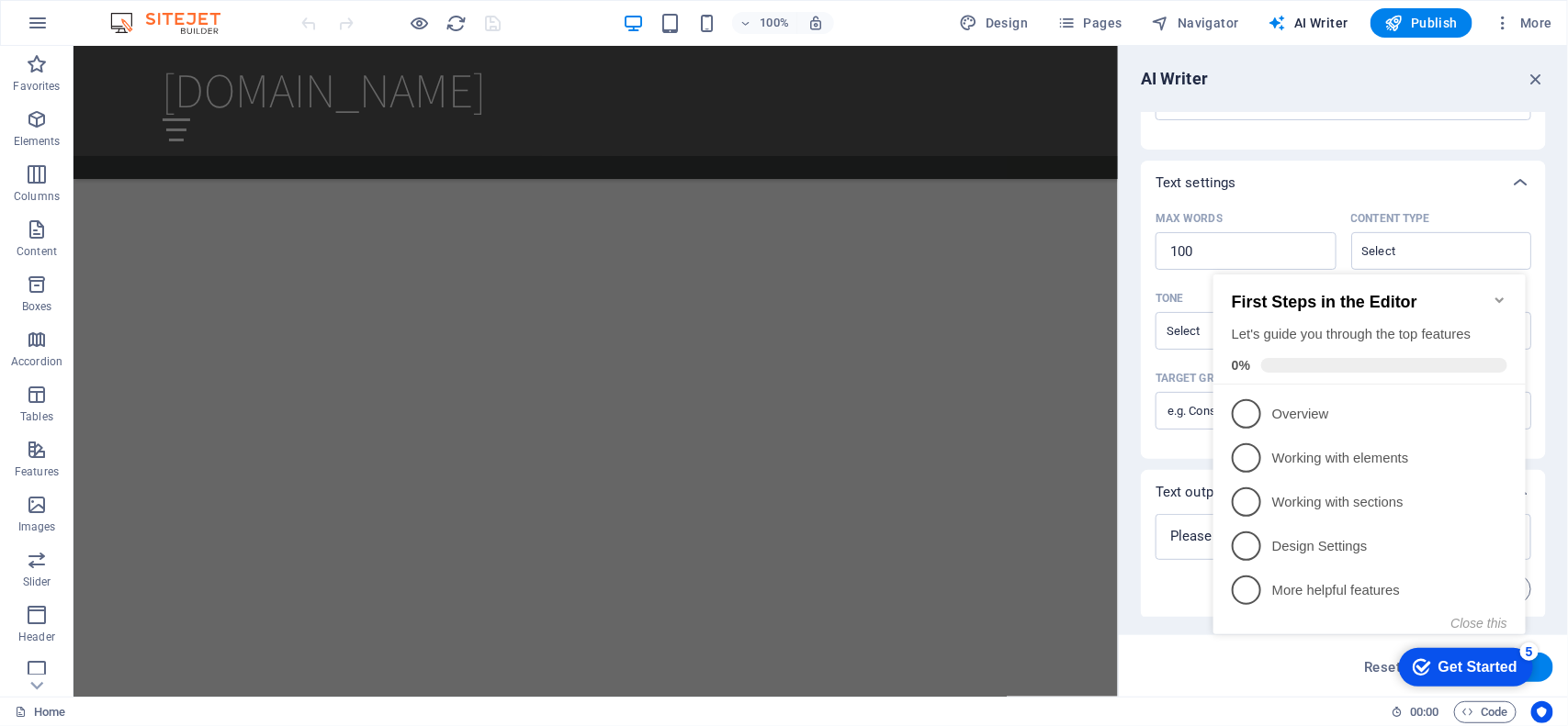
click at [1254, 366] on span at bounding box center [1383, 364] width 246 height 15
click at [1254, 404] on p "Overview - incomplete" at bounding box center [1381, 413] width 221 height 19
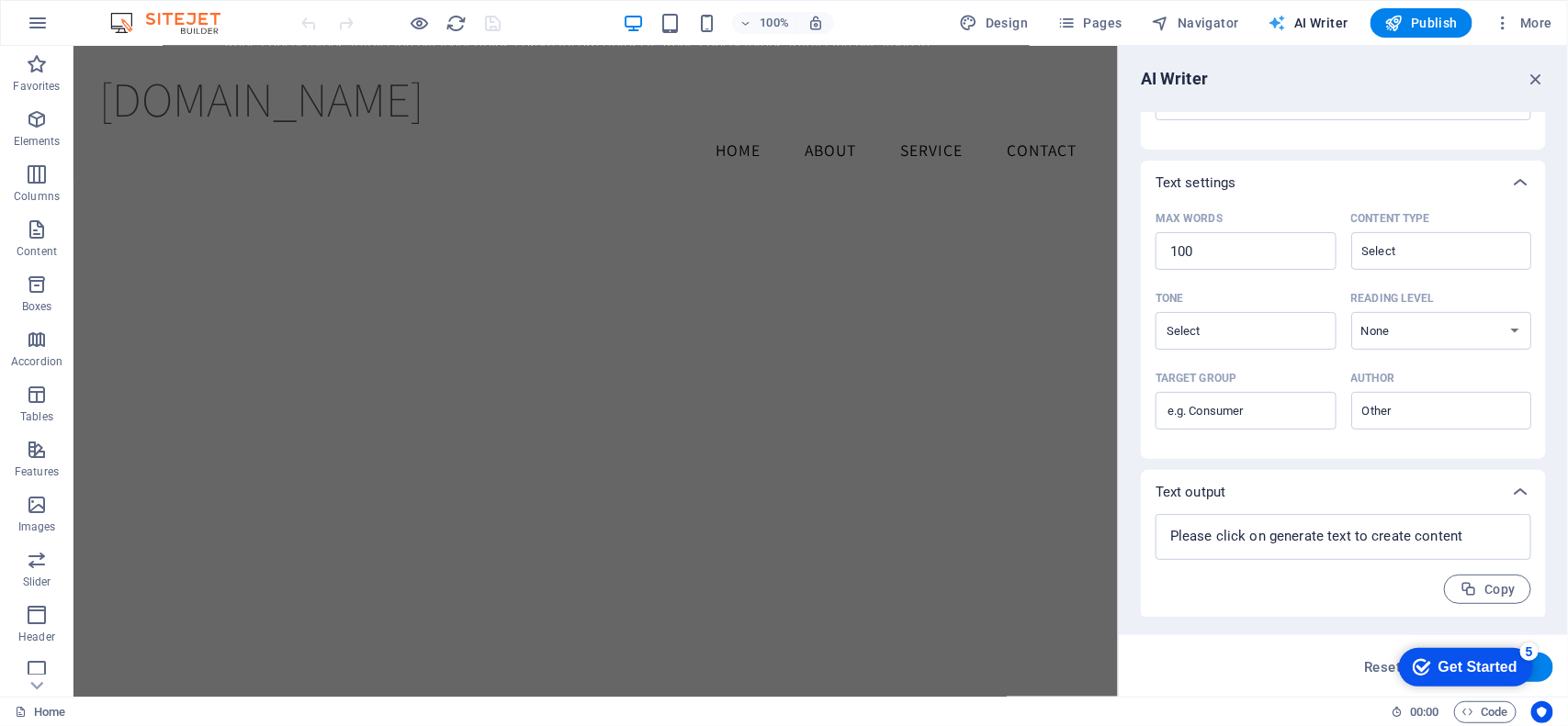
click at [1254, 18] on span "AI Writer" at bounding box center [1308, 23] width 79 height 18
click at [1254, 23] on icon "button" at bounding box center [1503, 23] width 18 height 18
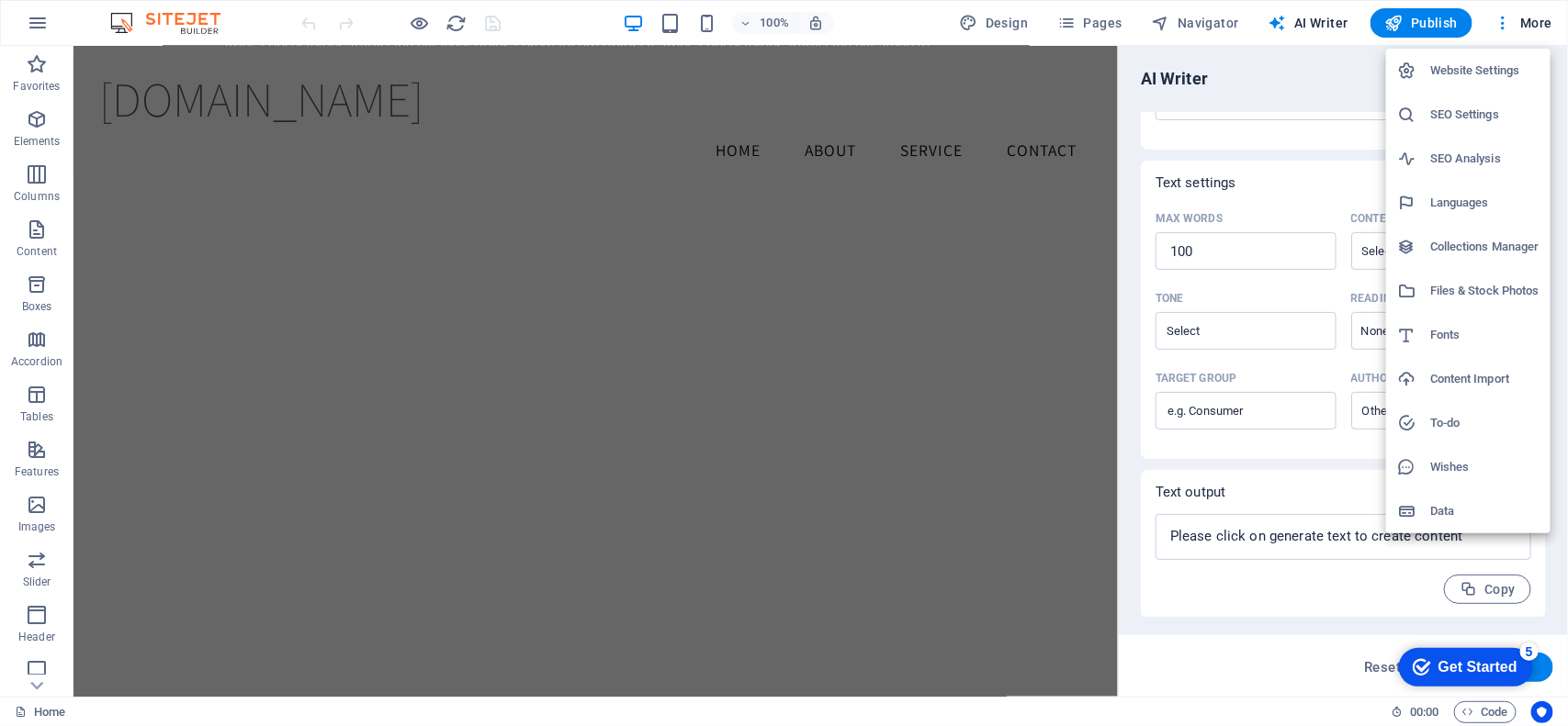
click at [994, 29] on div at bounding box center [784, 363] width 1568 height 726
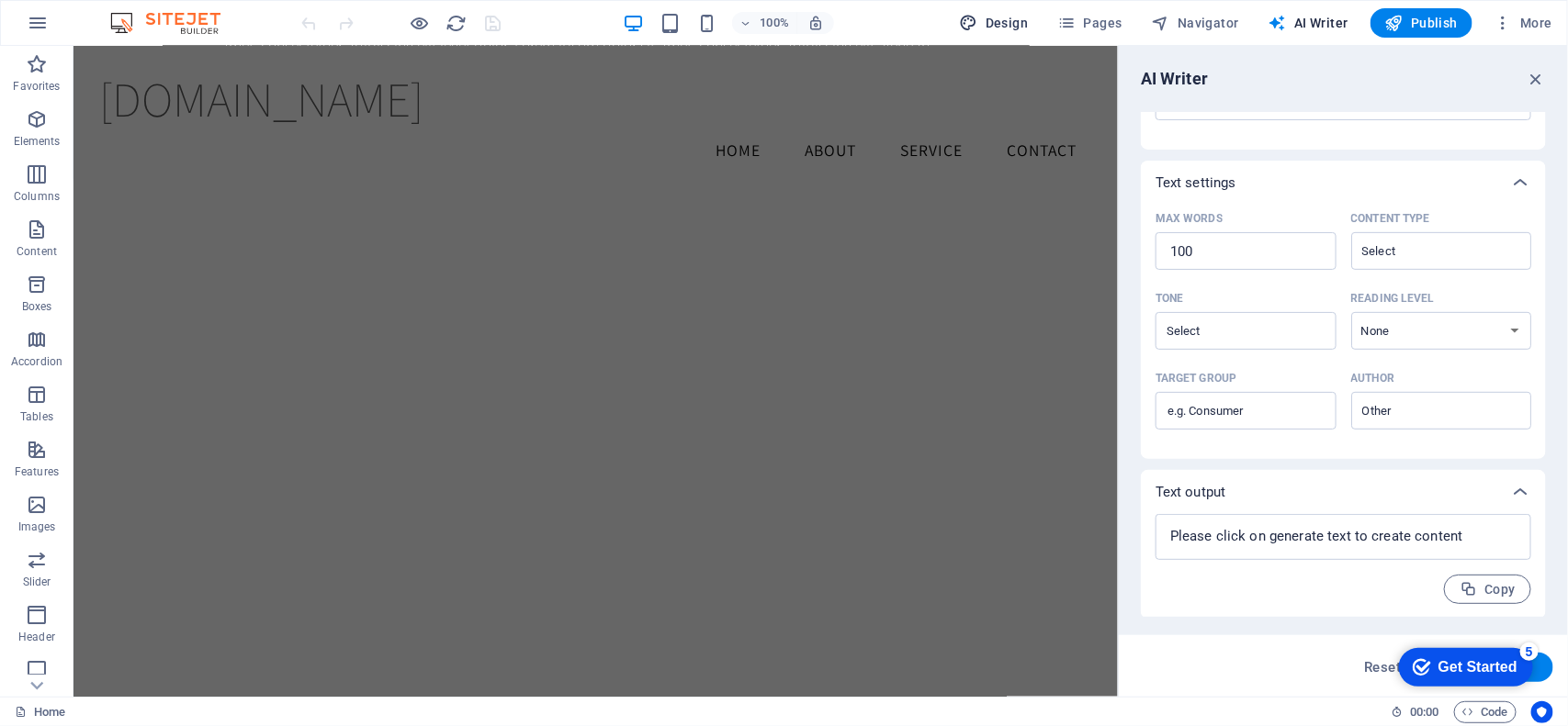
click at [994, 24] on span "Design" at bounding box center [994, 23] width 69 height 18
select select "rem"
select select "200"
select select "px"
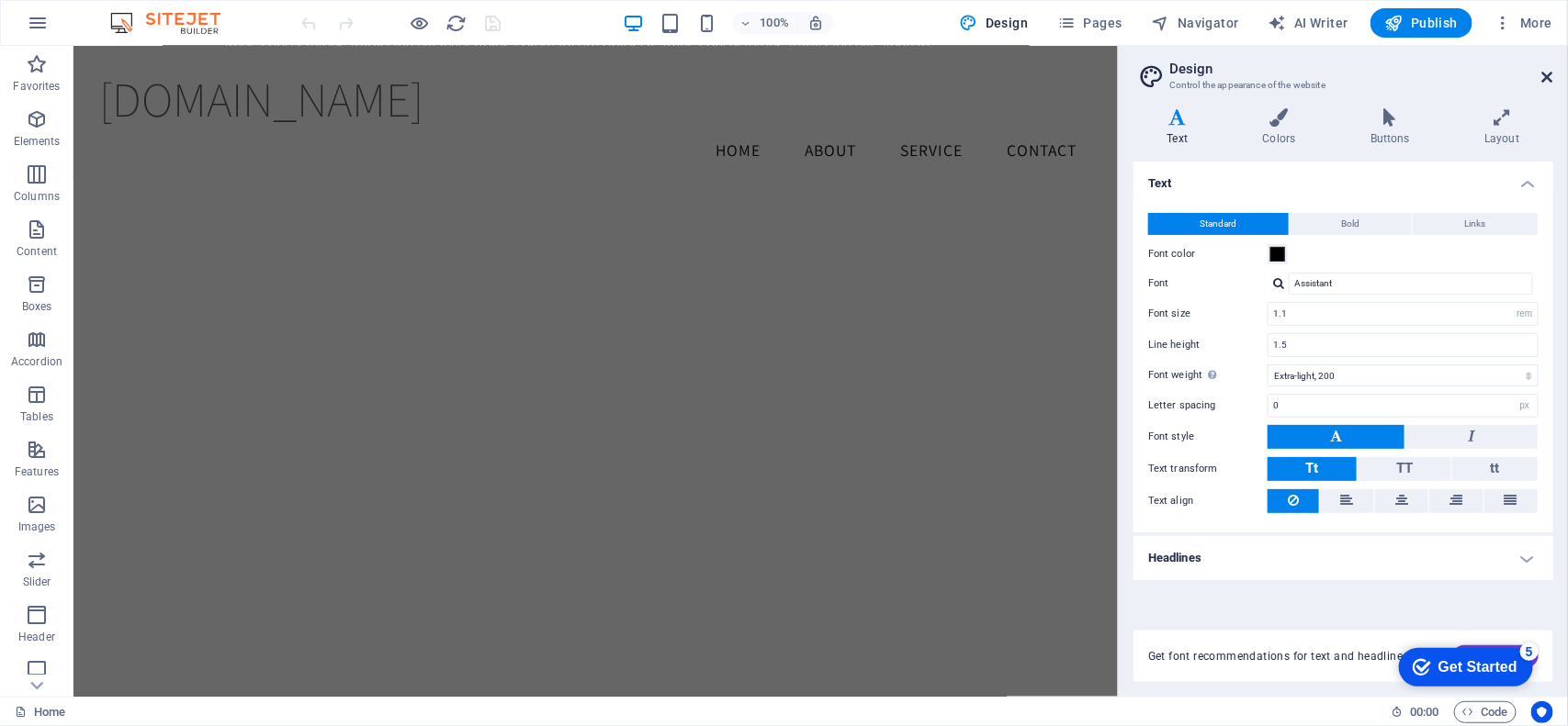
click at [1254, 73] on icon at bounding box center [1547, 76] width 11 height 15
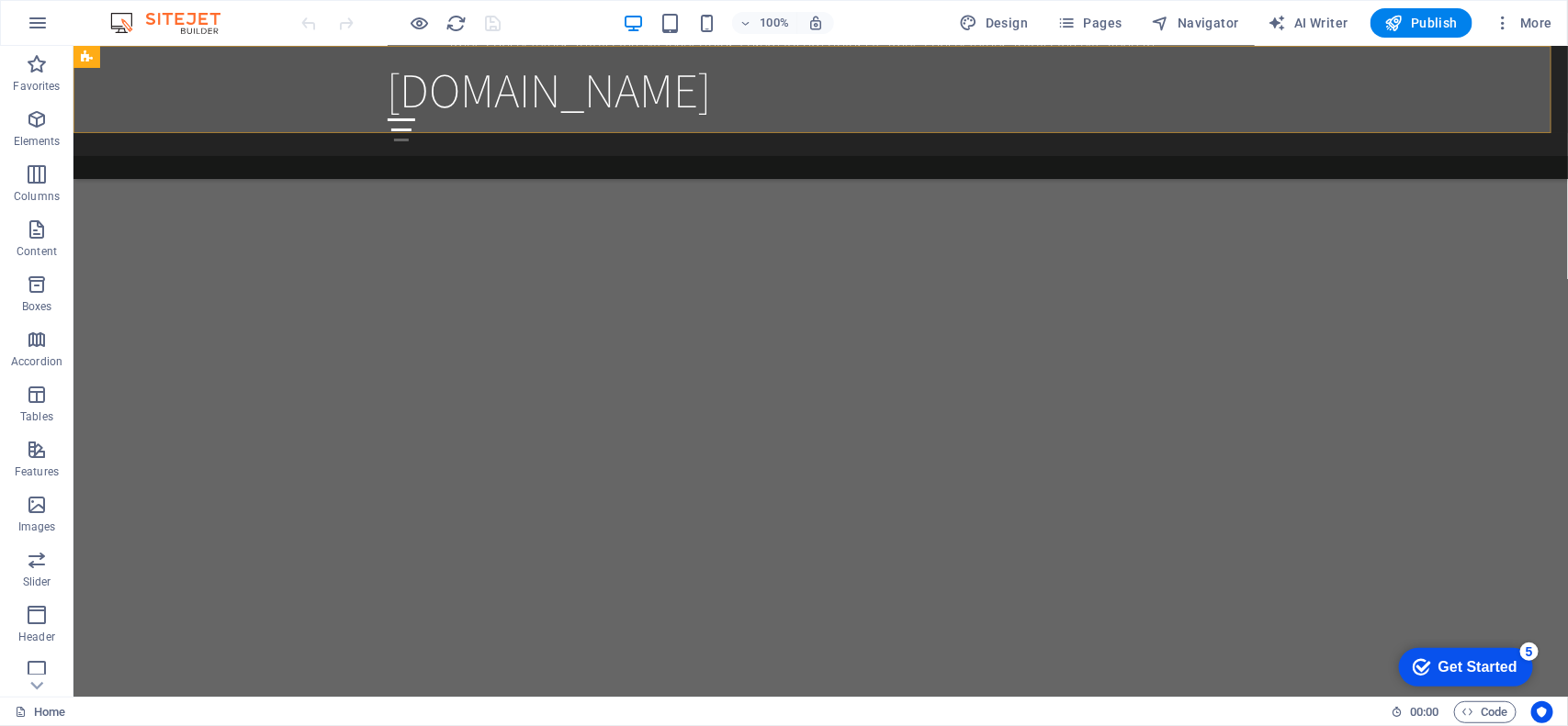
scroll to position [1735, 0]
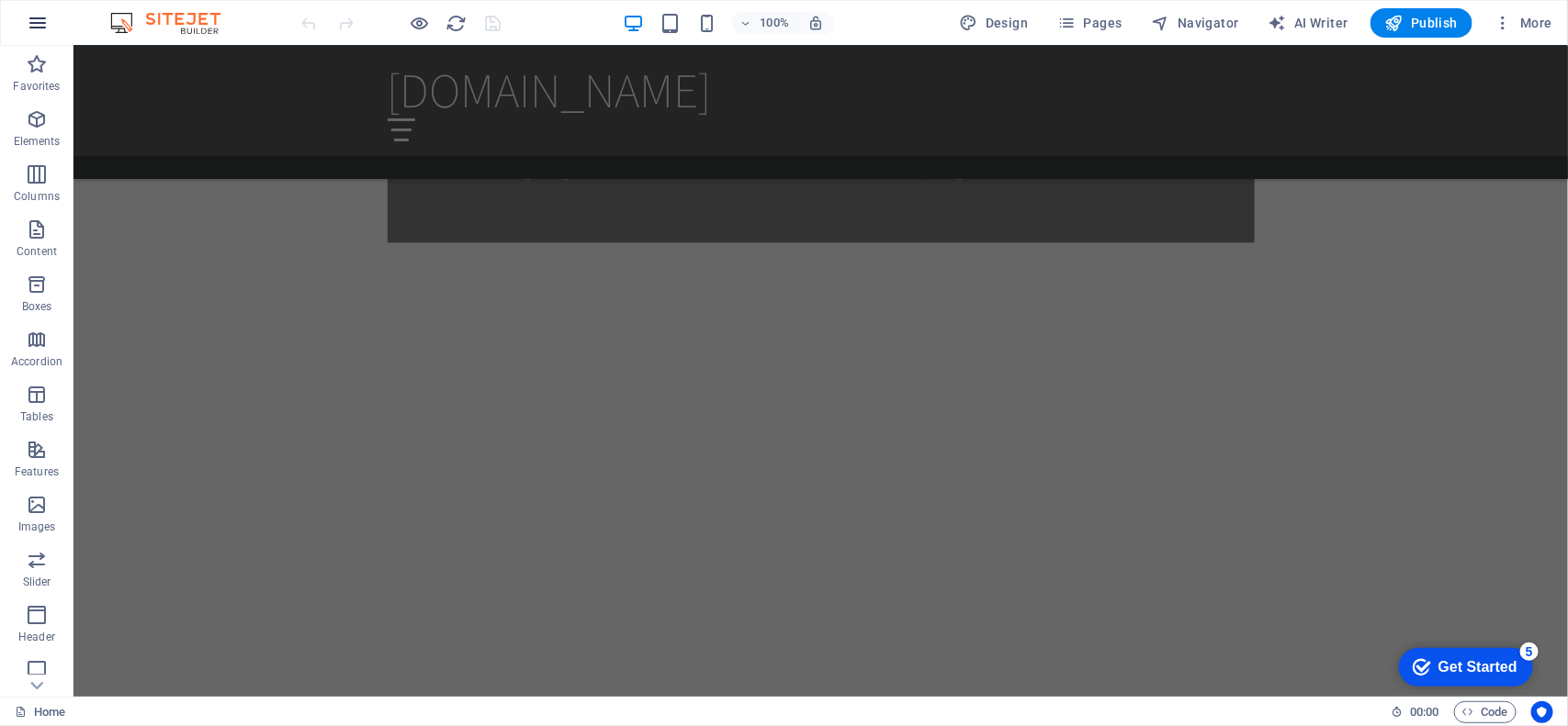
click at [38, 30] on icon "button" at bounding box center [38, 23] width 22 height 22
